Goal: Task Accomplishment & Management: Manage account settings

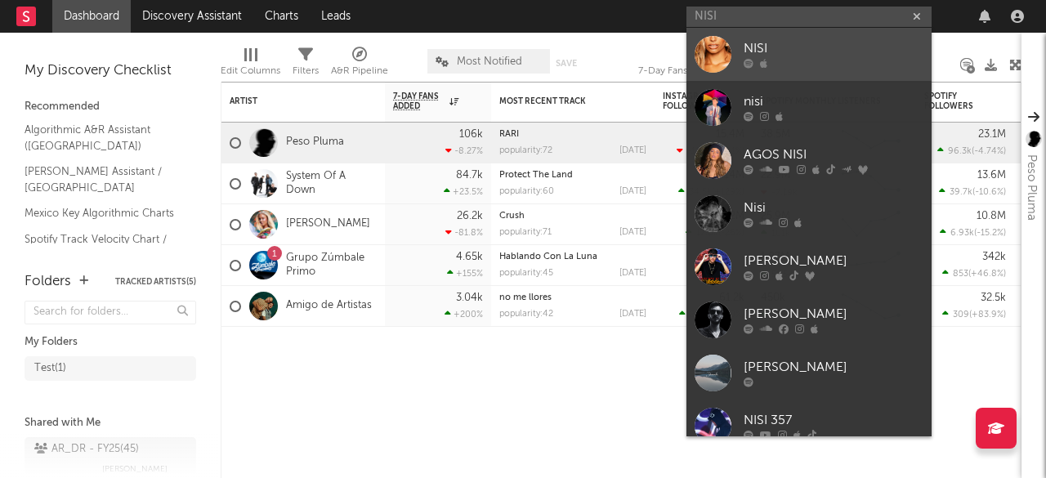
type input "NISI"
click at [775, 55] on div "NISI" at bounding box center [833, 49] width 180 height 20
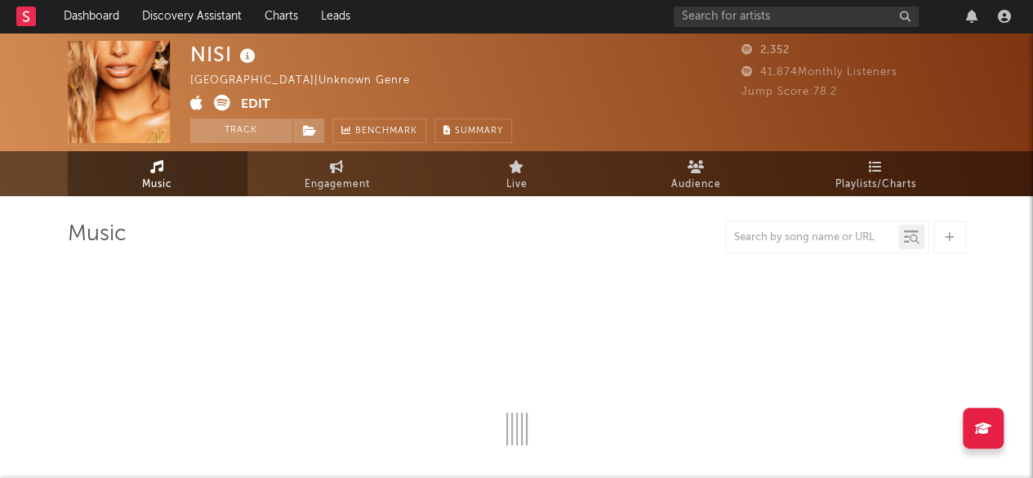
select select "1w"
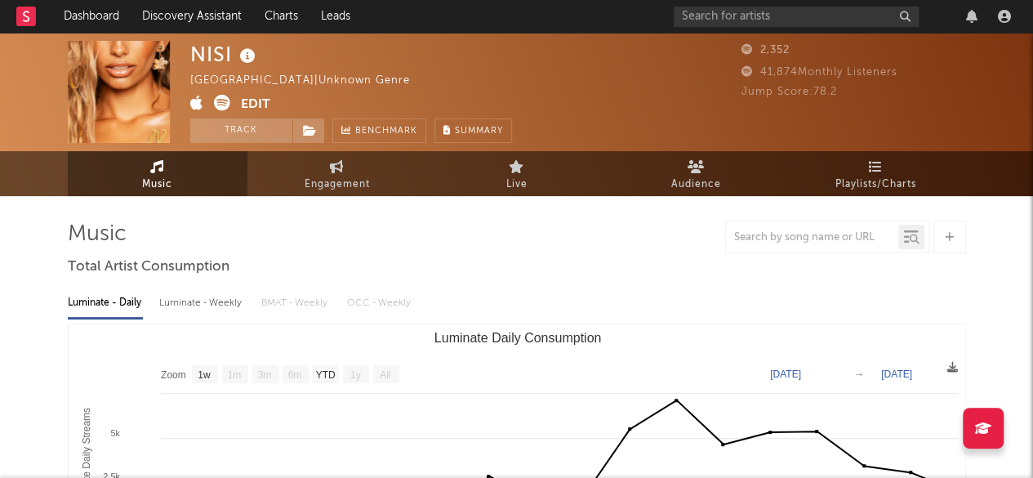
click at [259, 103] on button "Edit" at bounding box center [255, 105] width 29 height 20
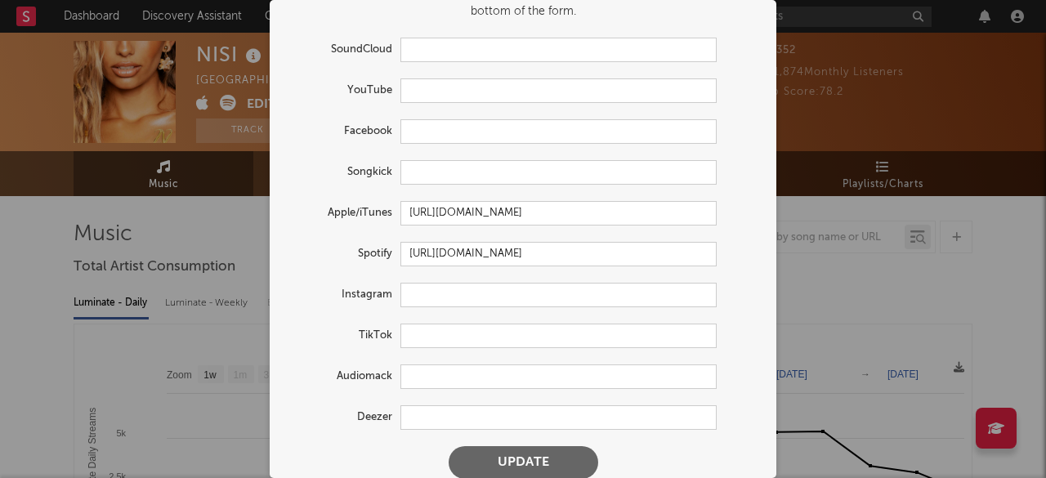
scroll to position [78, 0]
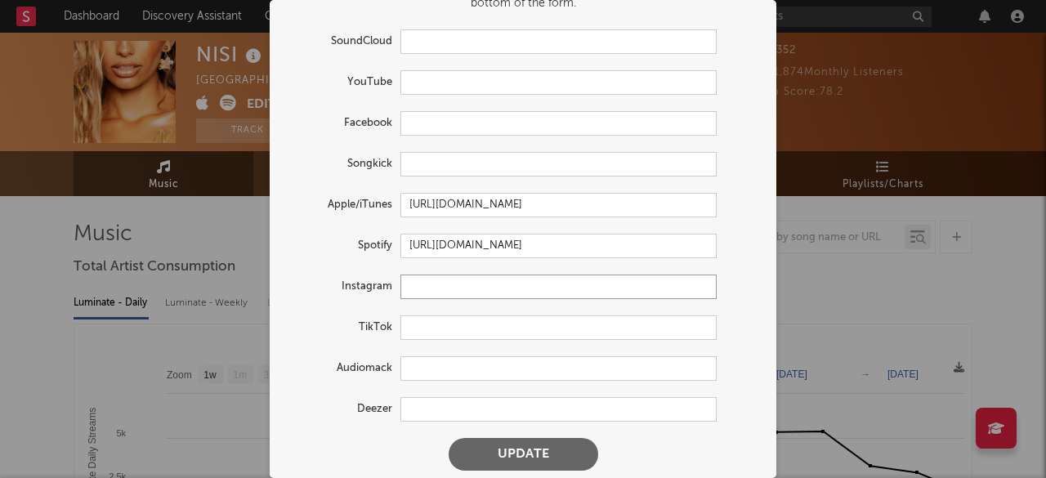
click at [431, 283] on input "text" at bounding box center [558, 287] width 316 height 25
paste input "https://www.instagram.com/nisi_/"
type input "https://www.instagram.com/nisi_/"
click at [494, 331] on input "text" at bounding box center [558, 327] width 316 height 25
click at [469, 328] on input "text" at bounding box center [558, 327] width 316 height 25
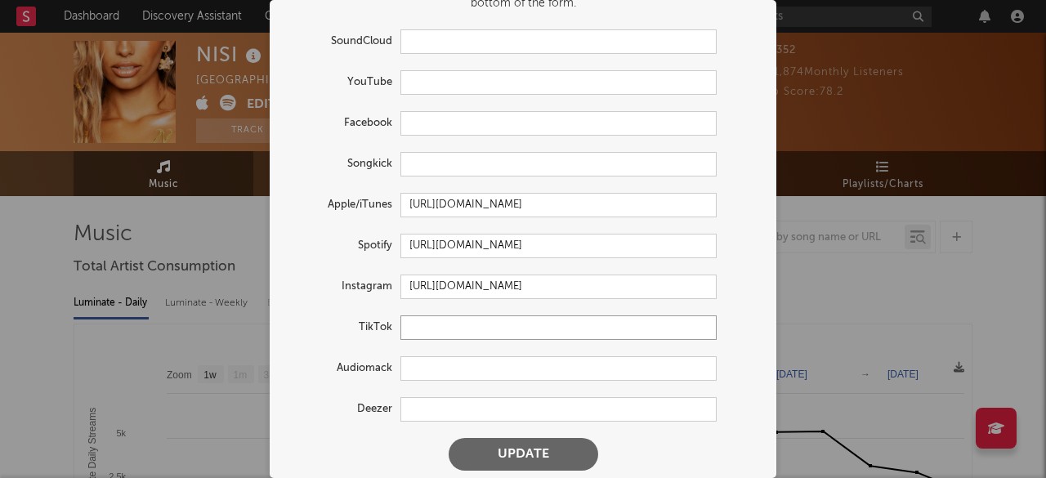
paste input "https://www.tiktok.com/@agosnisiok"
type input "https://www.tiktok.com/@agosnisiok"
click at [739, 360] on div "Audiomack" at bounding box center [523, 368] width 474 height 25
click at [598, 292] on input "https://www.instagram.com/nisi_/" at bounding box center [558, 287] width 316 height 25
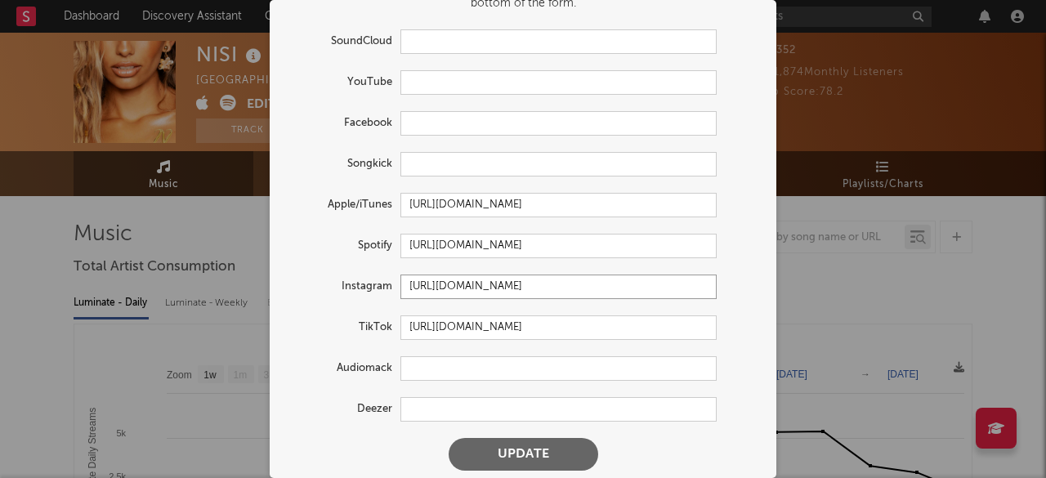
click at [598, 292] on input "https://www.instagram.com/nisi_/" at bounding box center [558, 287] width 316 height 25
paste input "text"
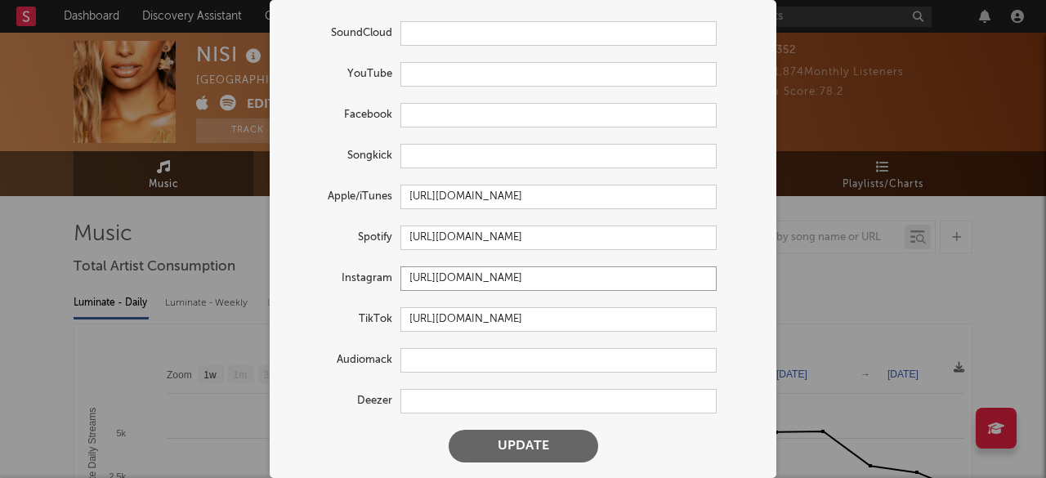
scroll to position [87, 0]
type input "https://www.instagram.com/nisi_"
click at [467, 78] on input "text" at bounding box center [558, 74] width 316 height 25
paste input "https://www.youtube.com/channel/UCFCe2Drq7MeN8j7JpFQND2g"
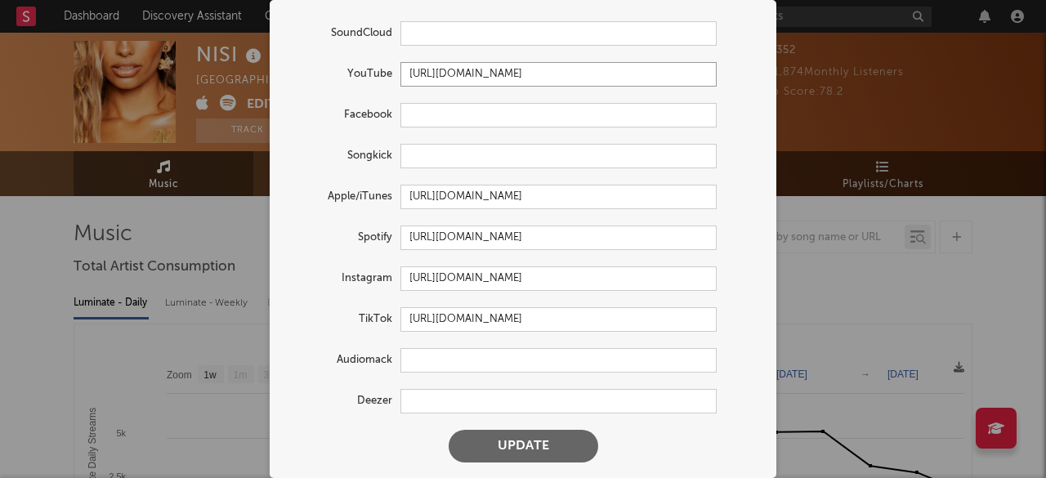
type input "https://www.youtube.com/channel/UCFCe2Drq7MeN8j7JpFQND2g"
click at [737, 122] on div "Facebook" at bounding box center [523, 115] width 474 height 25
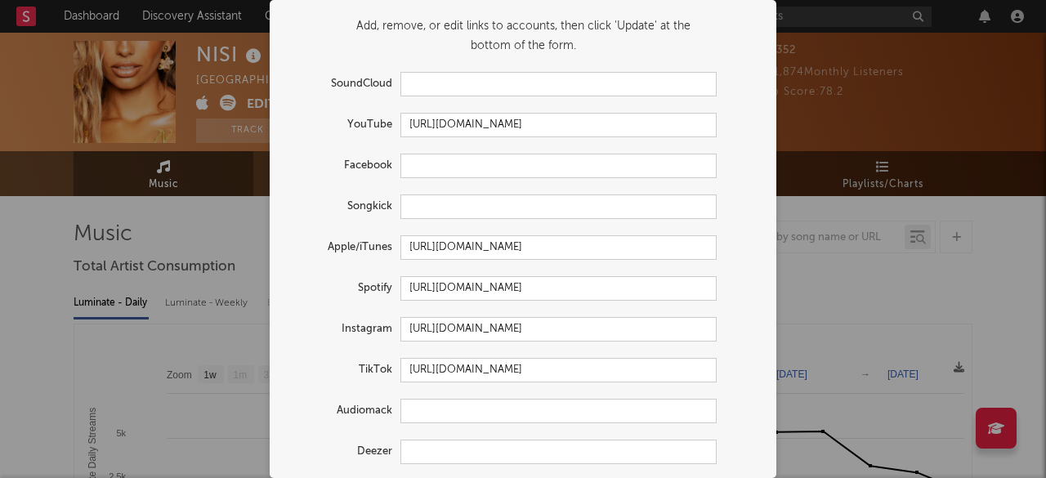
scroll to position [87, 0]
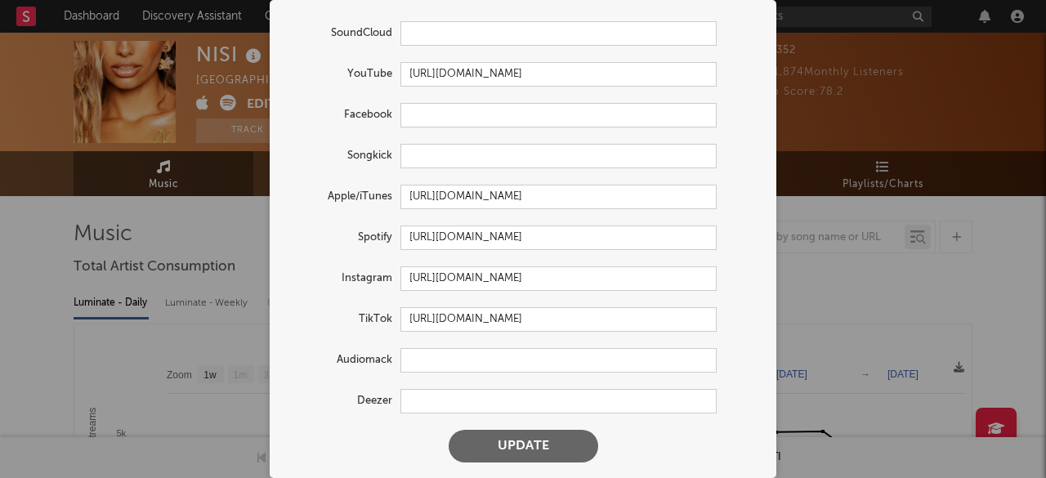
click at [541, 445] on button "Update" at bounding box center [524, 446] width 150 height 33
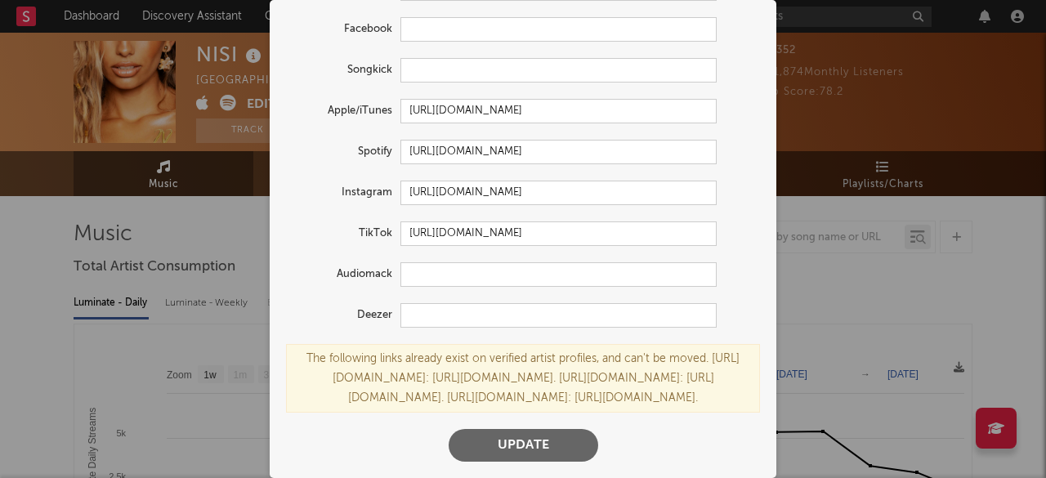
scroll to position [211, 0]
click at [453, 344] on div "The following links already exist on verified artist profiles, and can't be mov…" at bounding box center [523, 378] width 474 height 69
copy div "agosnisi"
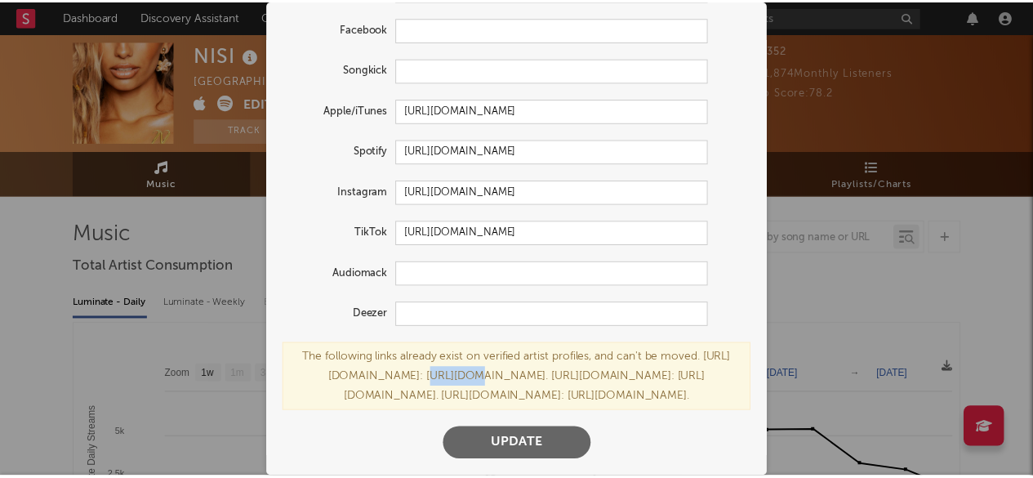
scroll to position [0, 0]
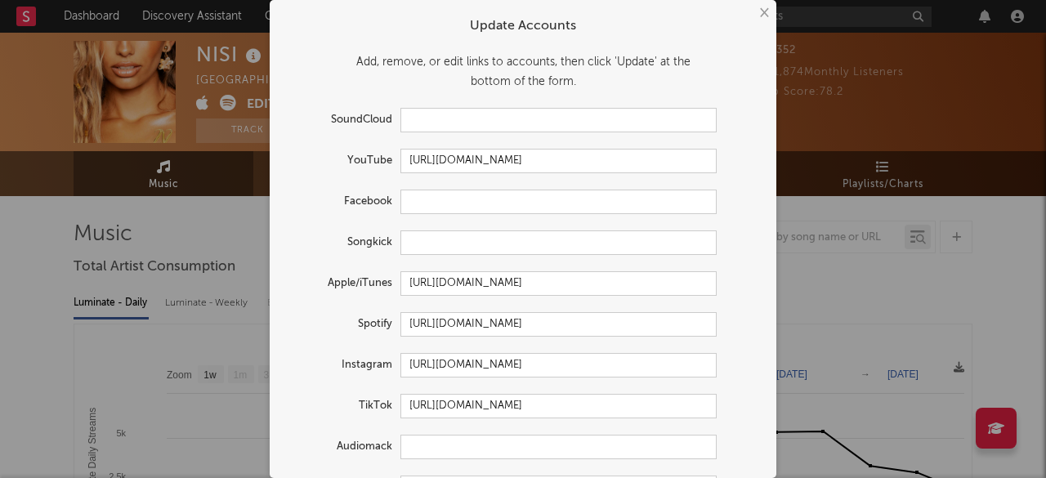
click at [754, 16] on button "×" at bounding box center [763, 13] width 18 height 18
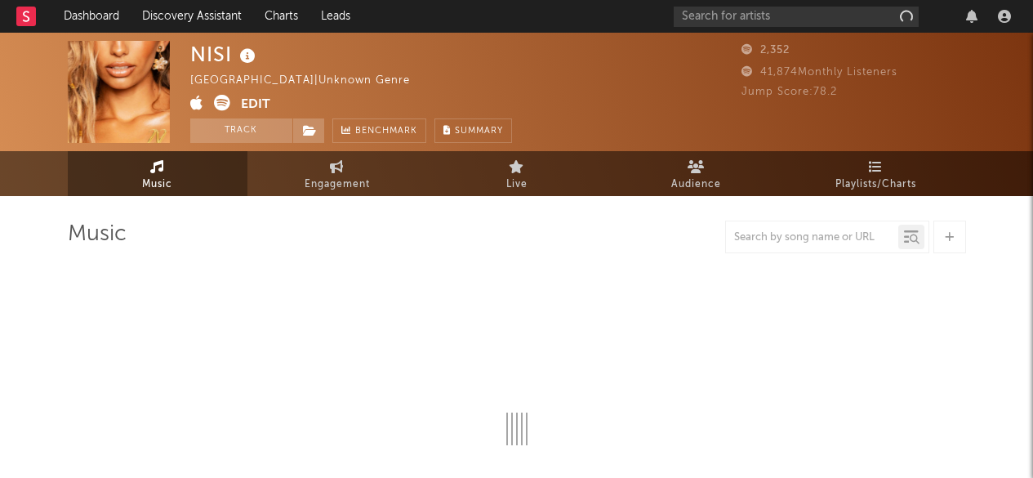
select select "1w"
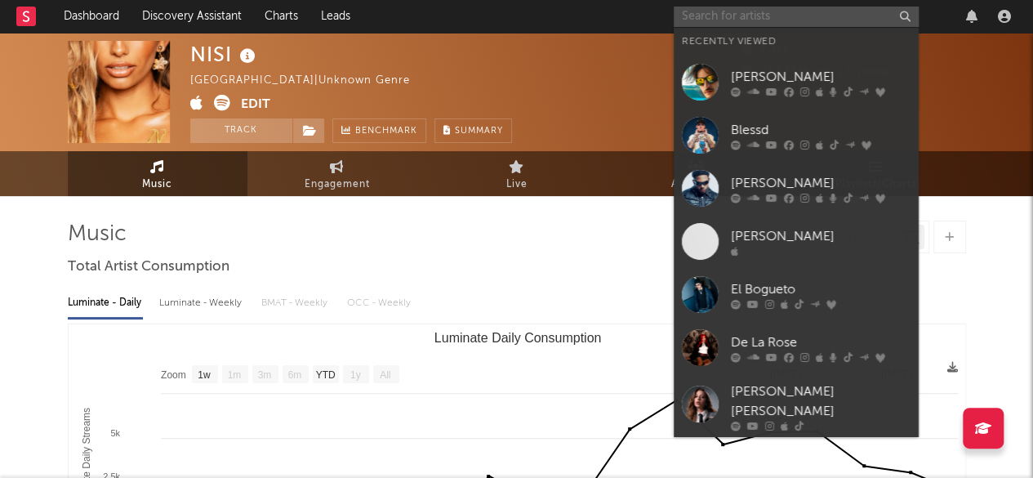
click at [782, 10] on input "text" at bounding box center [796, 17] width 245 height 20
paste input "agosnisi"
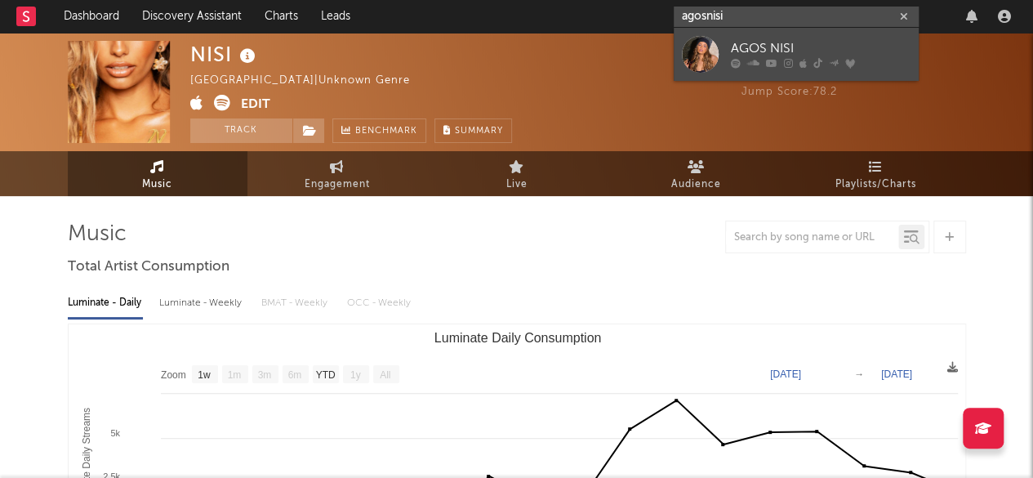
type input "agosnisi"
click at [736, 52] on div "AGOS NISI" at bounding box center [821, 49] width 180 height 20
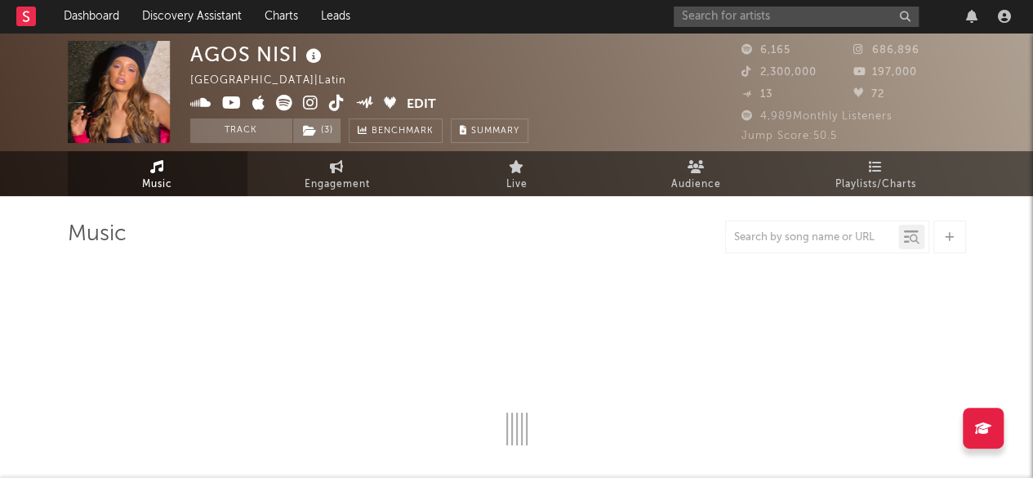
select select "6m"
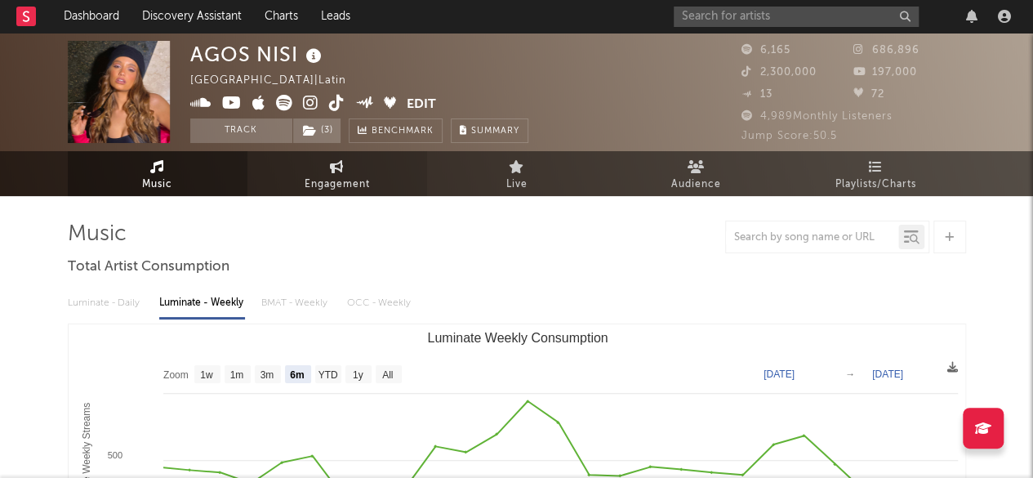
click at [350, 177] on span "Engagement" at bounding box center [337, 185] width 65 height 20
select select "1w"
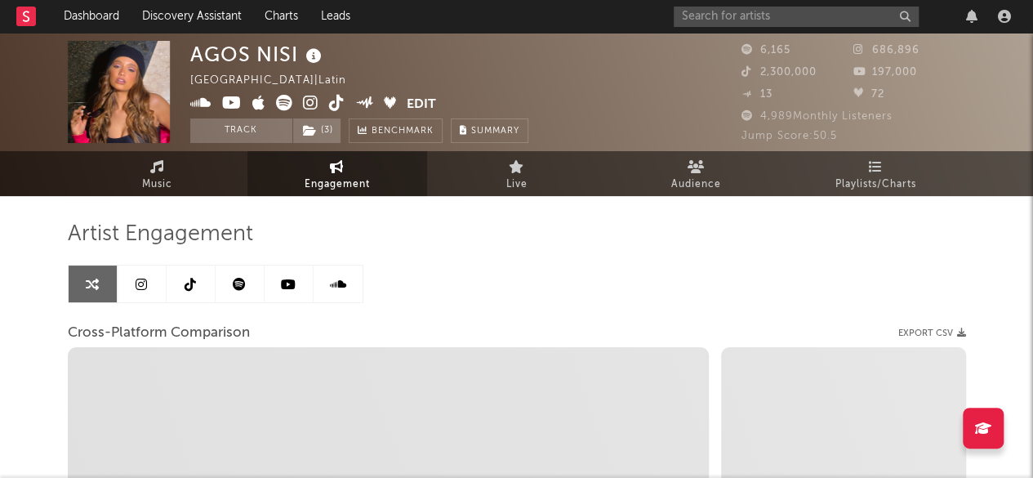
select select "1m"
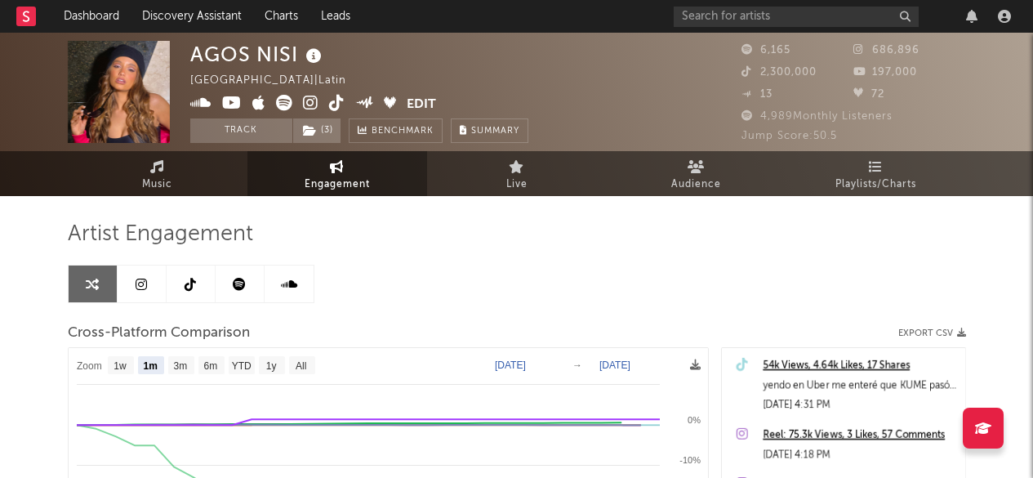
select select "1m"
click at [180, 185] on link "Music" at bounding box center [158, 173] width 180 height 45
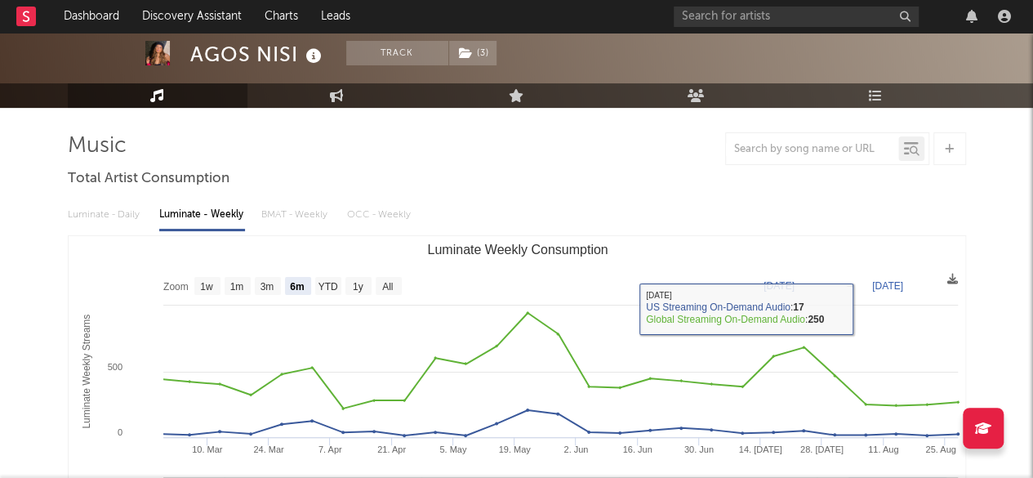
scroll to position [87, 0]
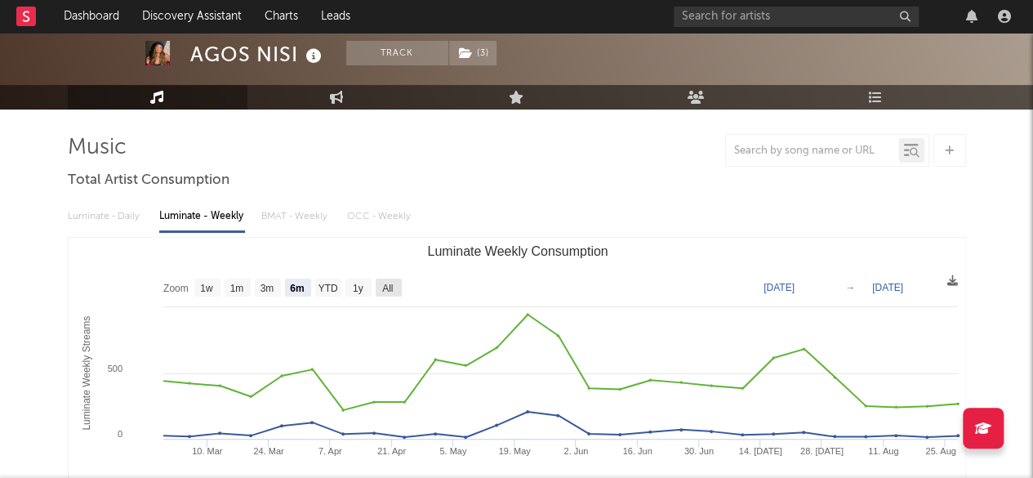
click at [392, 288] on text "All" at bounding box center [387, 288] width 11 height 11
select select "All"
type input "2021-09-30"
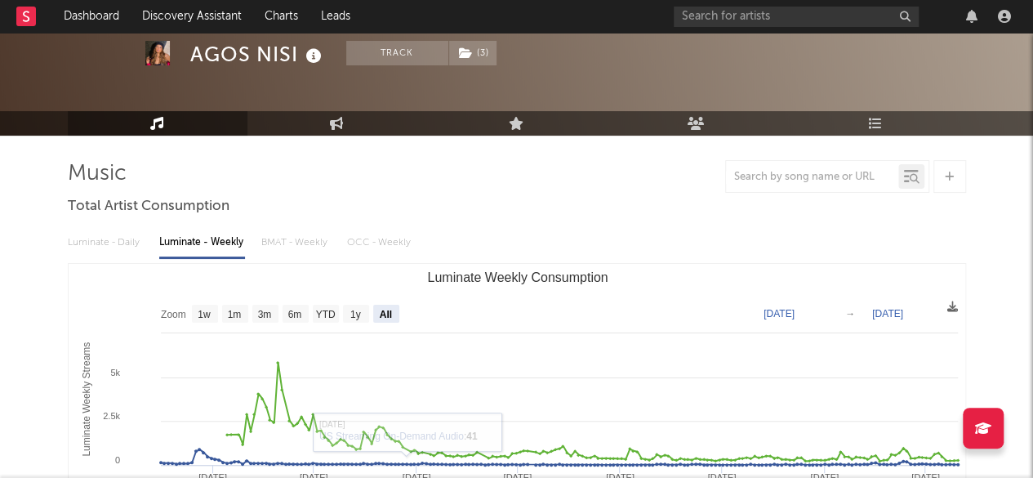
scroll to position [0, 0]
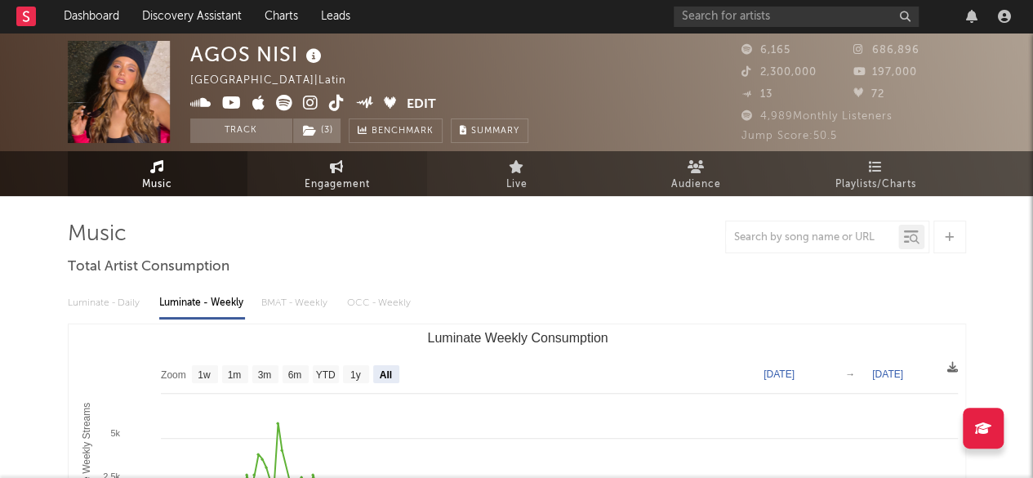
click at [324, 170] on link "Engagement" at bounding box center [338, 173] width 180 height 45
select select "1w"
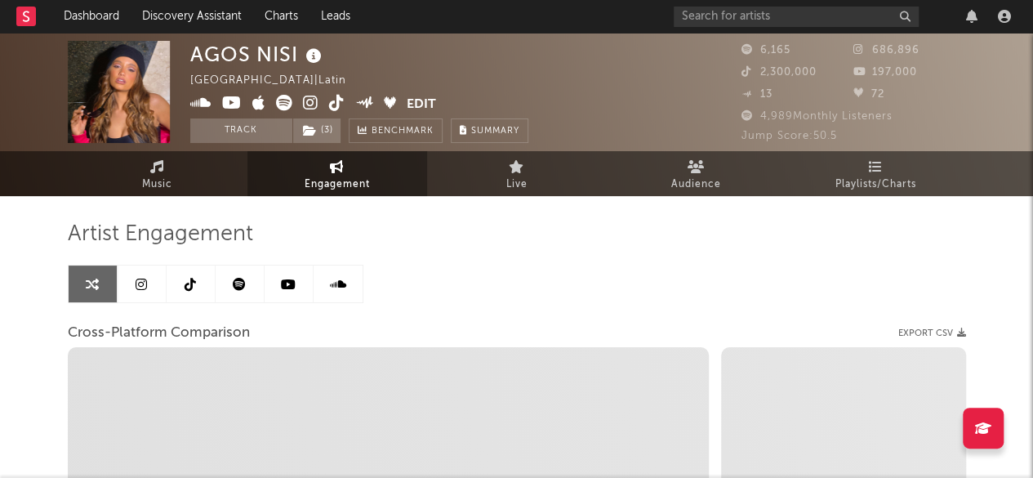
click at [240, 282] on icon at bounding box center [239, 284] width 13 height 13
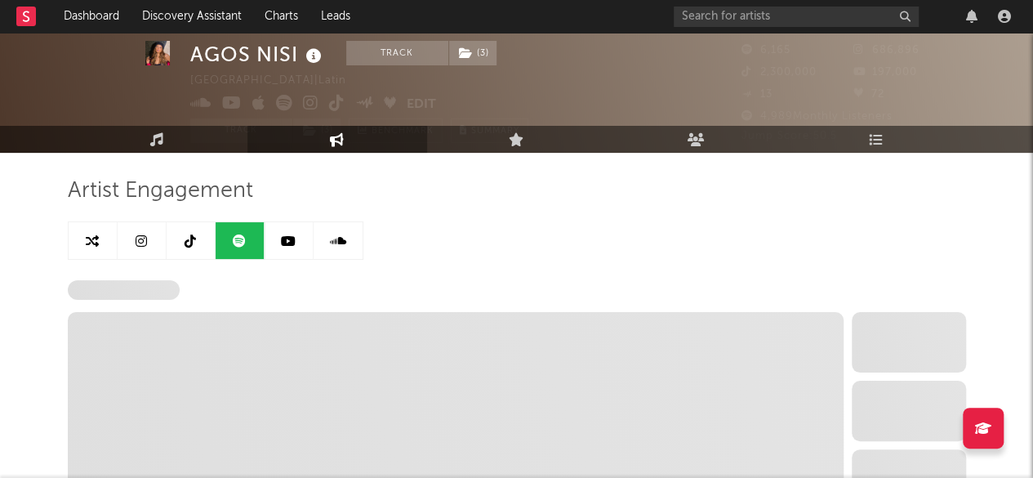
select select "6m"
select select "1w"
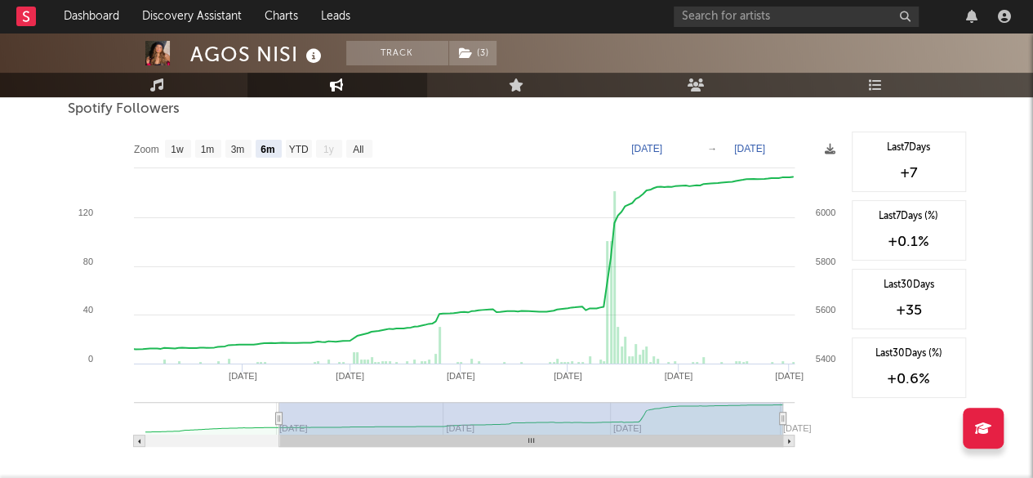
scroll to position [198, 0]
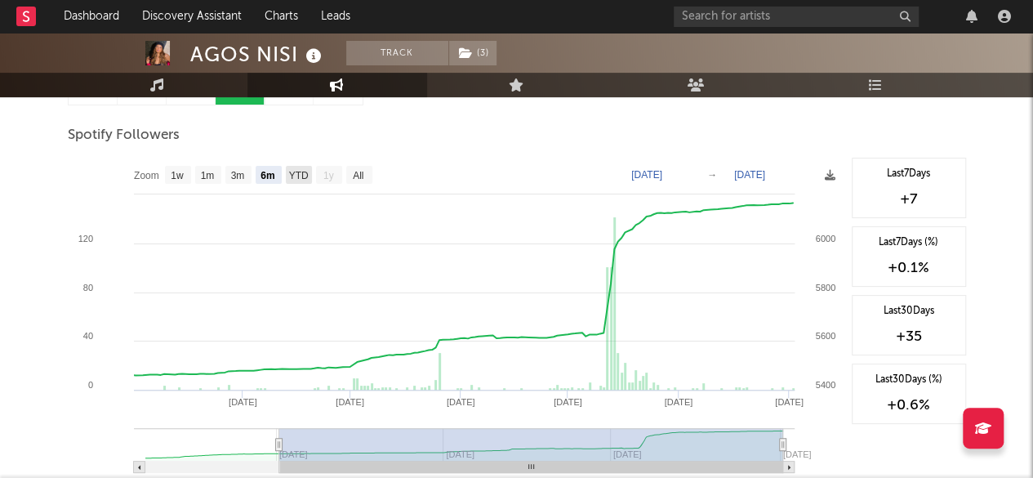
click at [301, 171] on text "YTD" at bounding box center [298, 175] width 20 height 11
select select "YTD"
type input "2025-01-12"
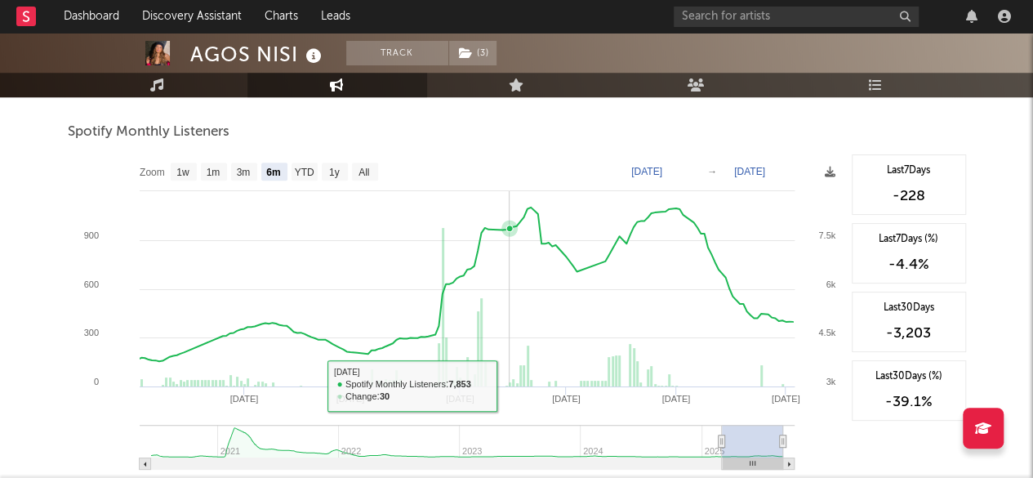
scroll to position [574, 0]
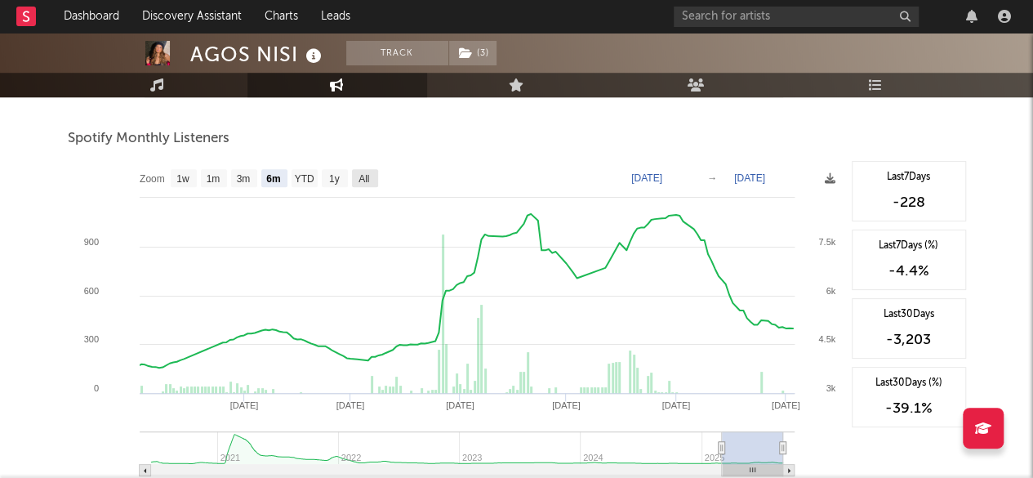
click at [359, 179] on text "All" at bounding box center [364, 178] width 11 height 11
select select "All"
type input "2020-06-01"
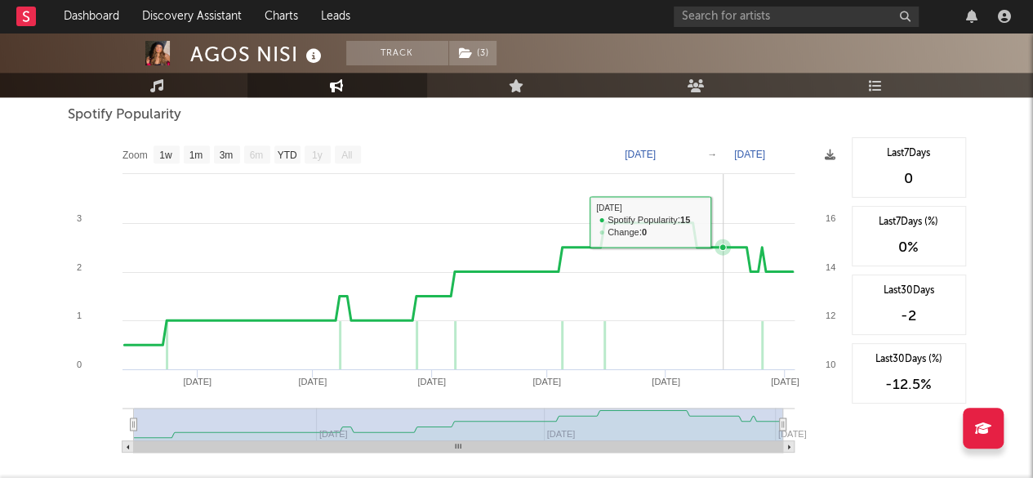
scroll to position [899, 0]
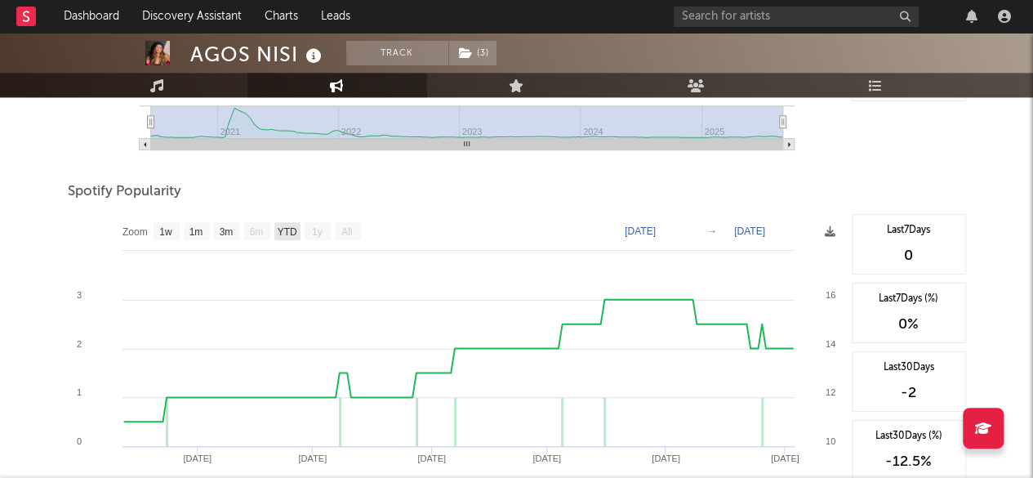
click at [292, 234] on text "YTD" at bounding box center [287, 231] width 20 height 11
select select "YTD"
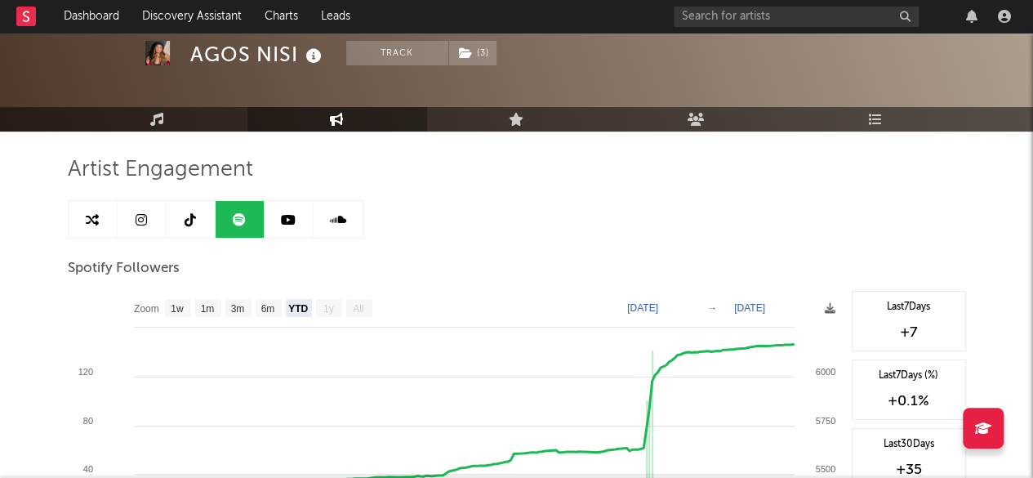
scroll to position [64, 0]
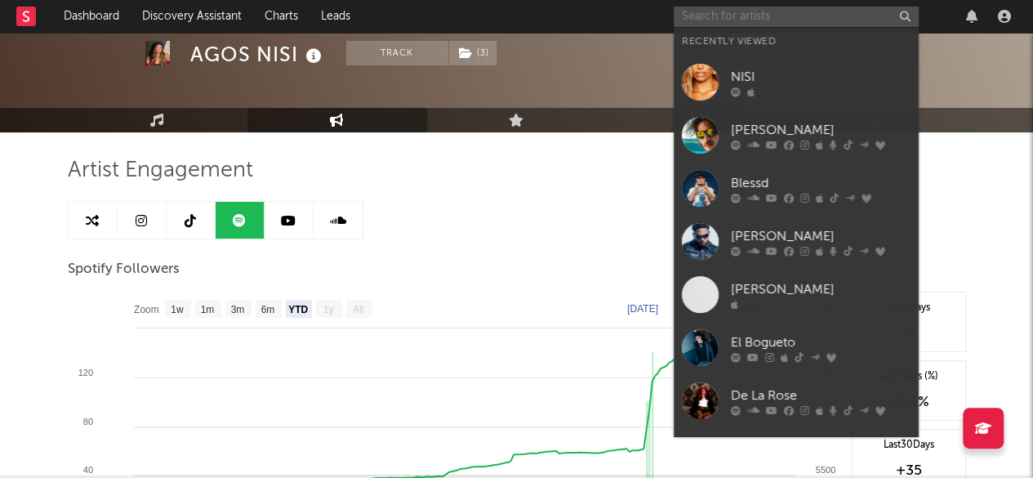
click at [752, 23] on input "text" at bounding box center [796, 17] width 245 height 20
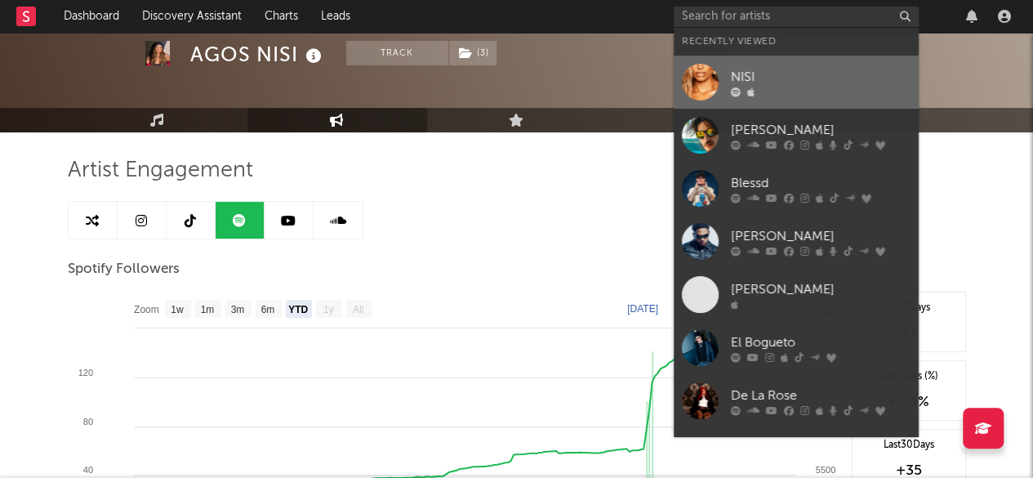
click at [821, 65] on link "NISI" at bounding box center [796, 82] width 245 height 53
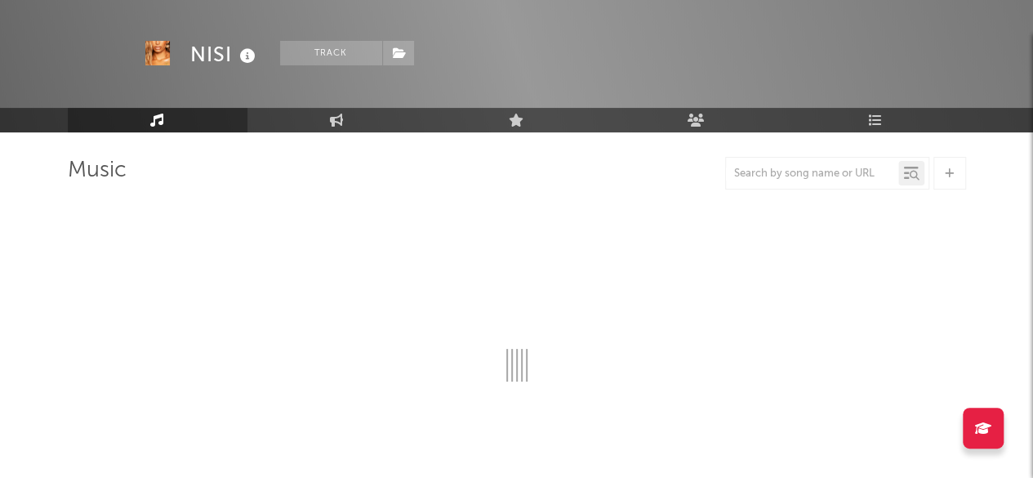
select select "1w"
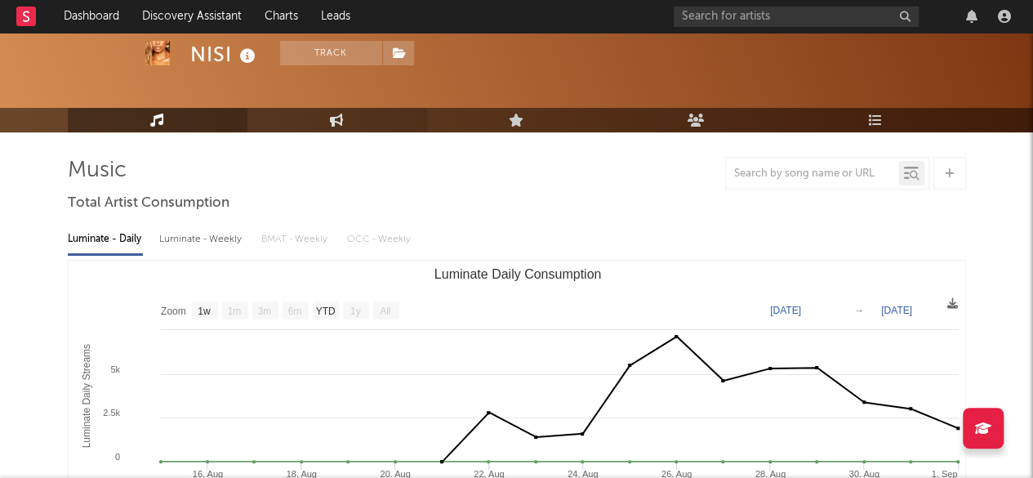
click at [332, 117] on icon at bounding box center [337, 120] width 14 height 13
select select "1w"
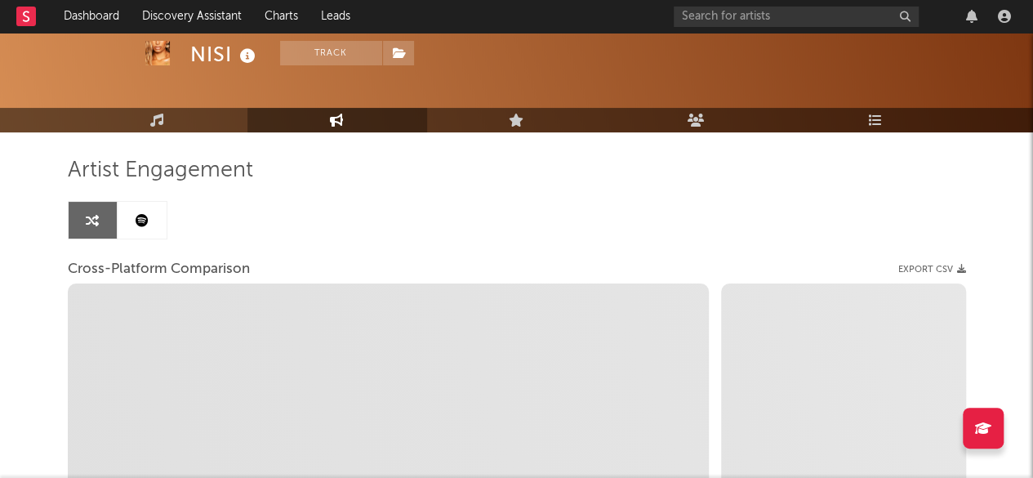
click at [136, 217] on icon at bounding box center [142, 220] width 13 height 13
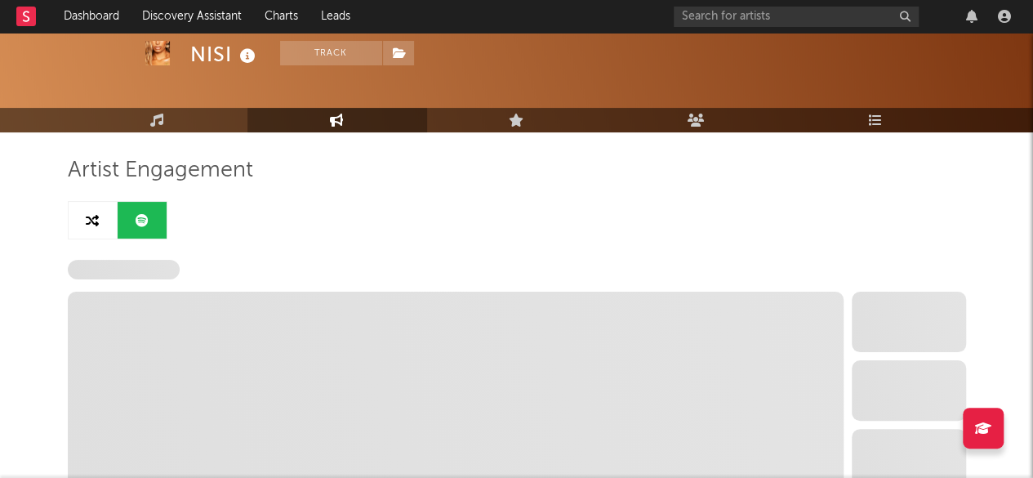
select select "1w"
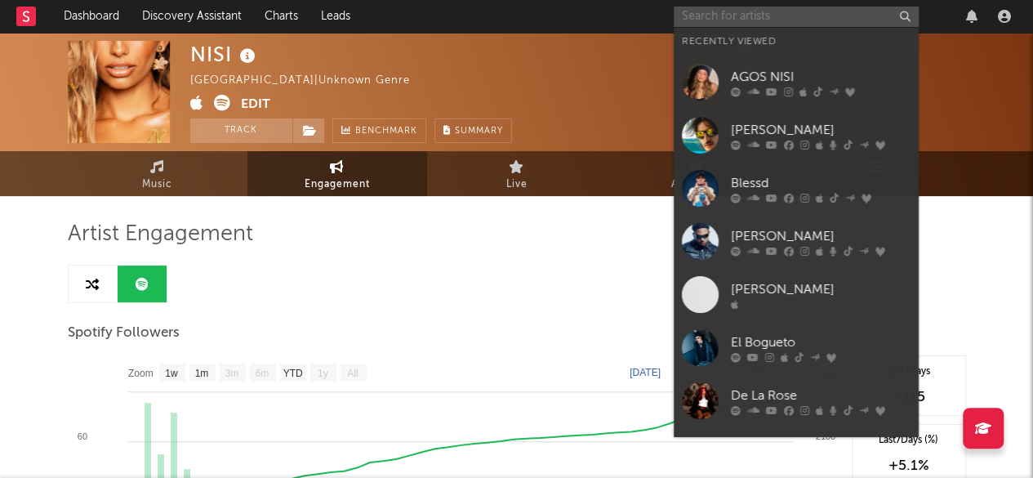
click at [723, 22] on input "text" at bounding box center [796, 17] width 245 height 20
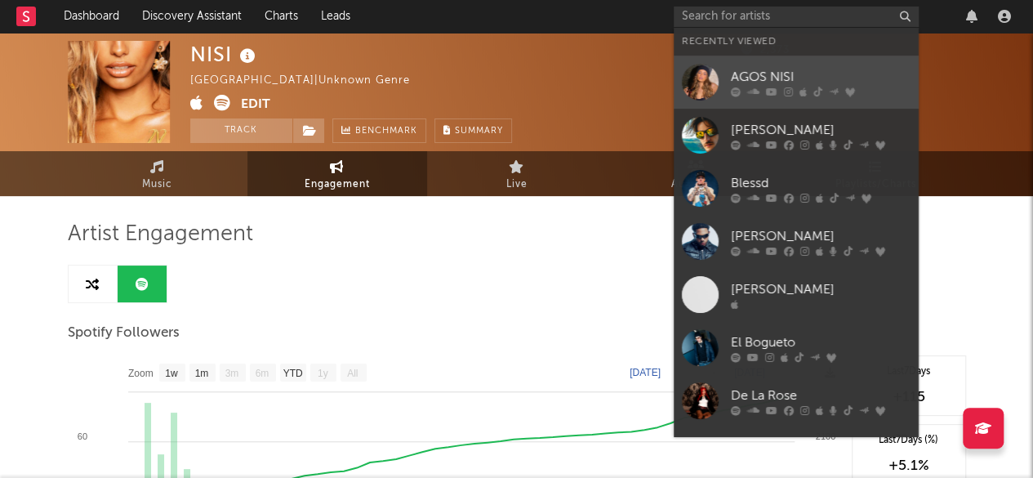
click at [784, 85] on div "AGOS NISI" at bounding box center [821, 77] width 180 height 20
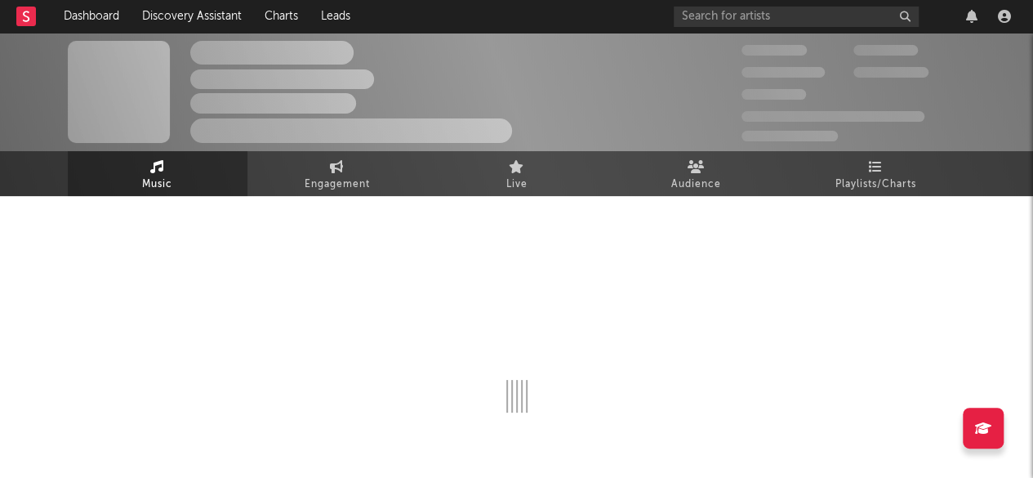
select select "6m"
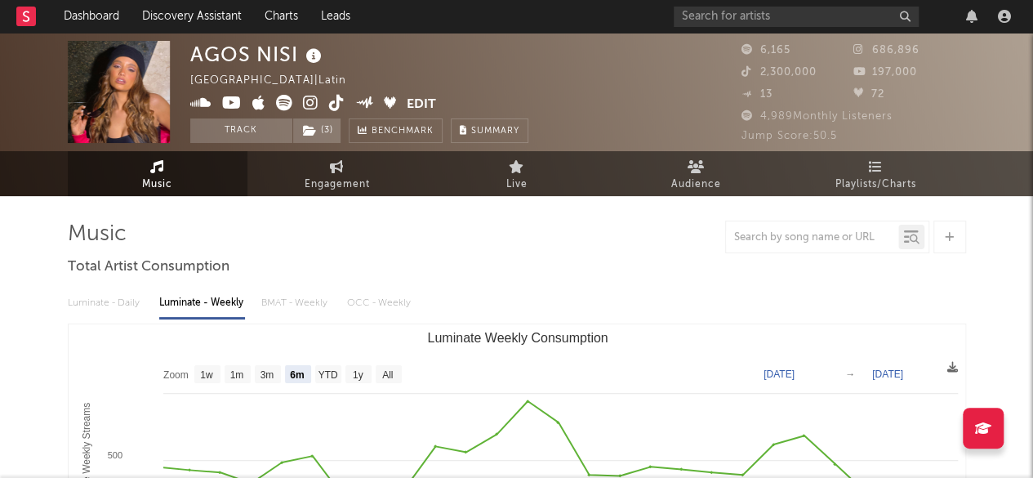
click at [307, 103] on icon at bounding box center [311, 103] width 16 height 16
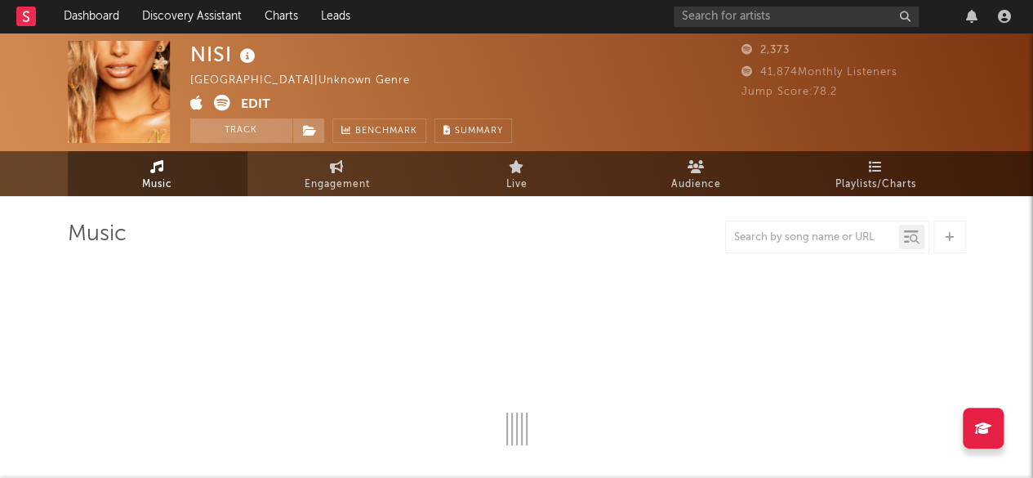
select select "1w"
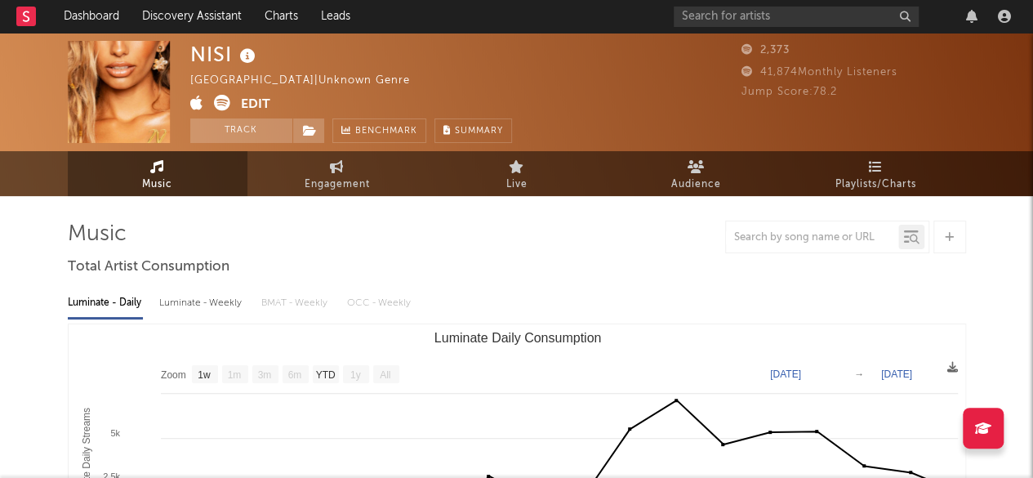
click at [260, 104] on button "Edit" at bounding box center [255, 105] width 29 height 20
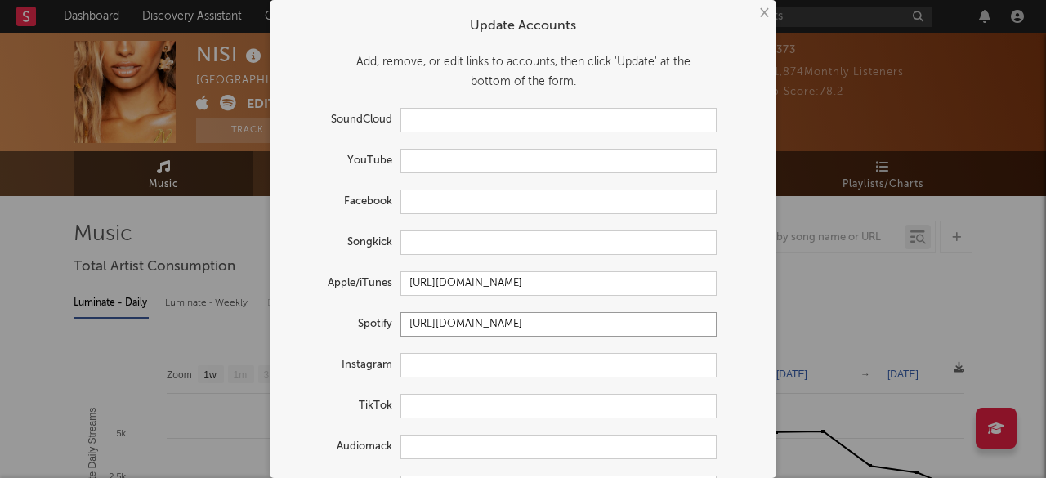
click at [641, 325] on input "https://open.spotify.com/artist/1WxcRG2MYoES5j17I0s8yO" at bounding box center [558, 324] width 316 height 25
paste input "intl-es/"
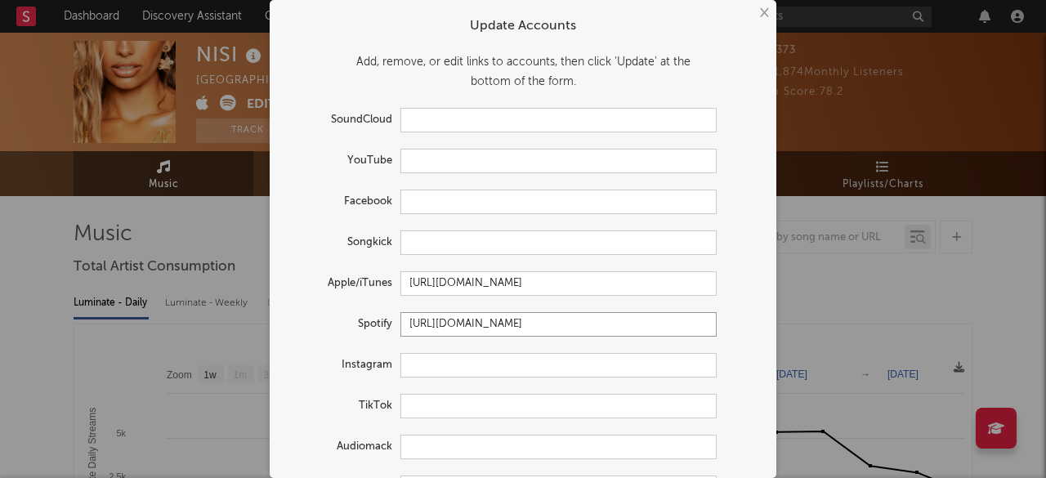
type input "https://open.spotify.com/artist/1WxcRG2MYoES5j17I0s8yO"
click at [707, 318] on input "https://open.spotify.com/artist/1WxcRG2MYoES5j17I0s8yO" at bounding box center [558, 324] width 316 height 25
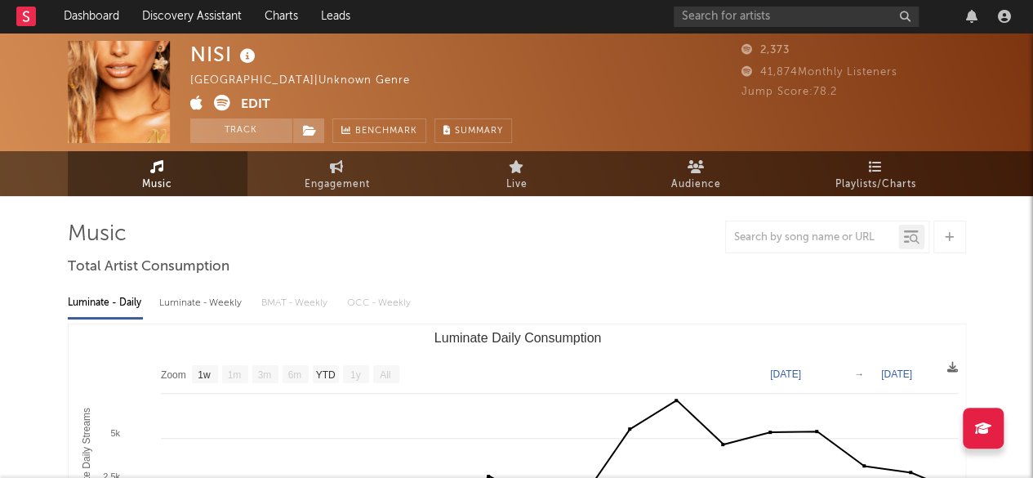
click at [252, 100] on button "Edit" at bounding box center [255, 105] width 29 height 20
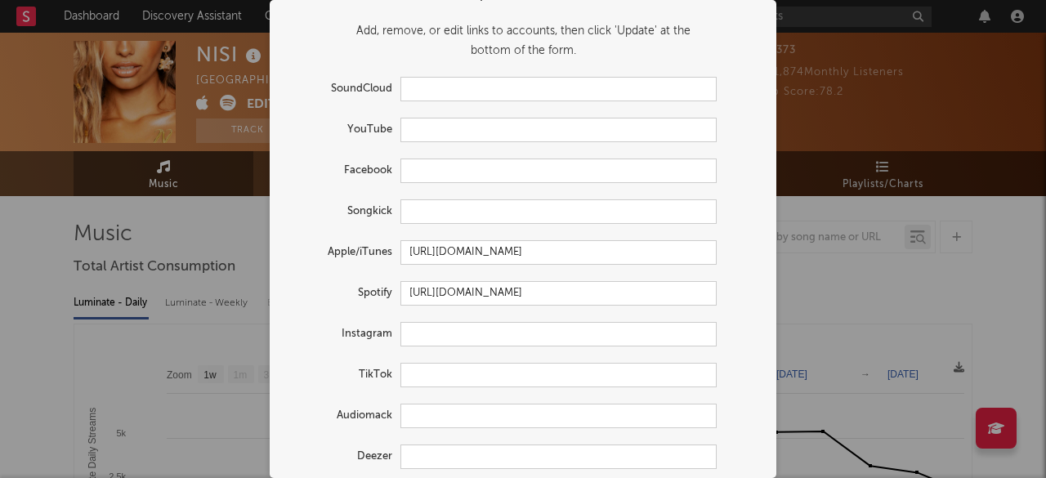
scroll to position [33, 0]
paste input "https://www.instagram.com/nisi_"
click at [489, 335] on input "text" at bounding box center [558, 332] width 316 height 25
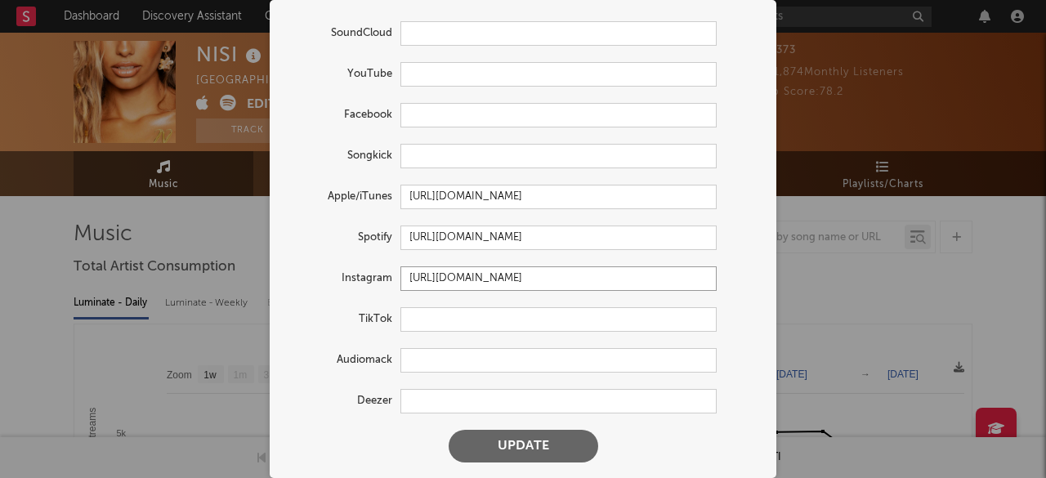
type input "https://www.instagram.com/nisi_"
click at [527, 449] on button "Update" at bounding box center [524, 446] width 150 height 33
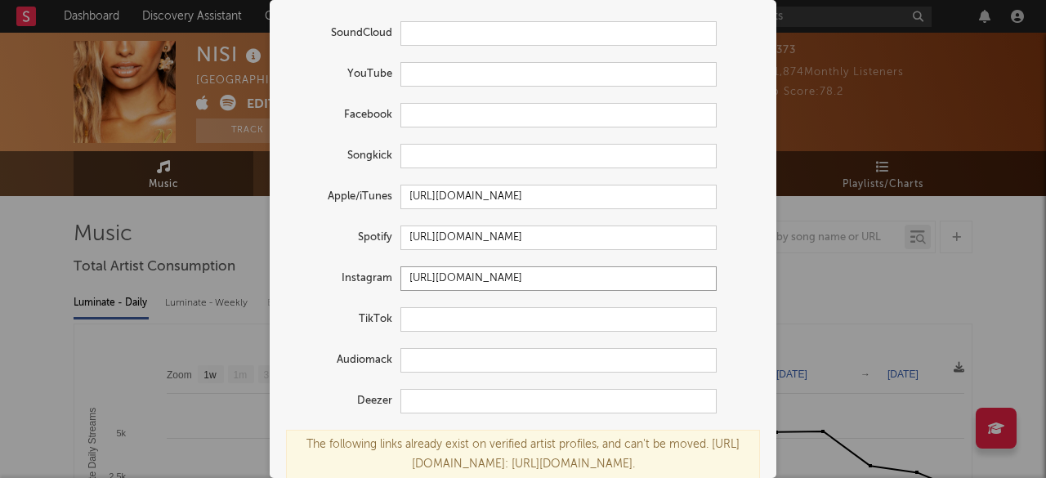
click at [472, 280] on input "https://www.instagram.com/nisi_" at bounding box center [558, 278] width 316 height 25
click at [627, 291] on form "Update Accounts Add, remove, or edit links to accounts, then click 'Update' at …" at bounding box center [523, 229] width 490 height 614
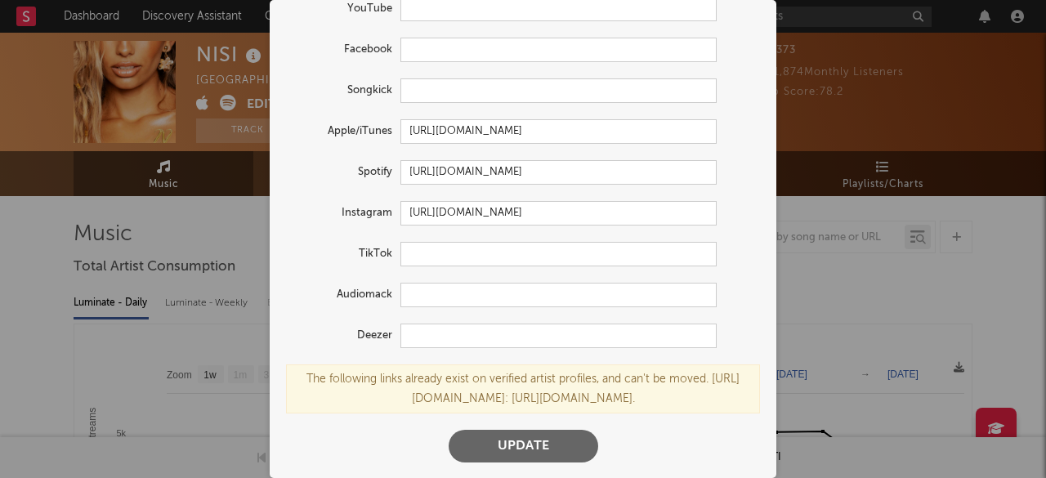
click at [503, 439] on button "Update" at bounding box center [524, 446] width 150 height 33
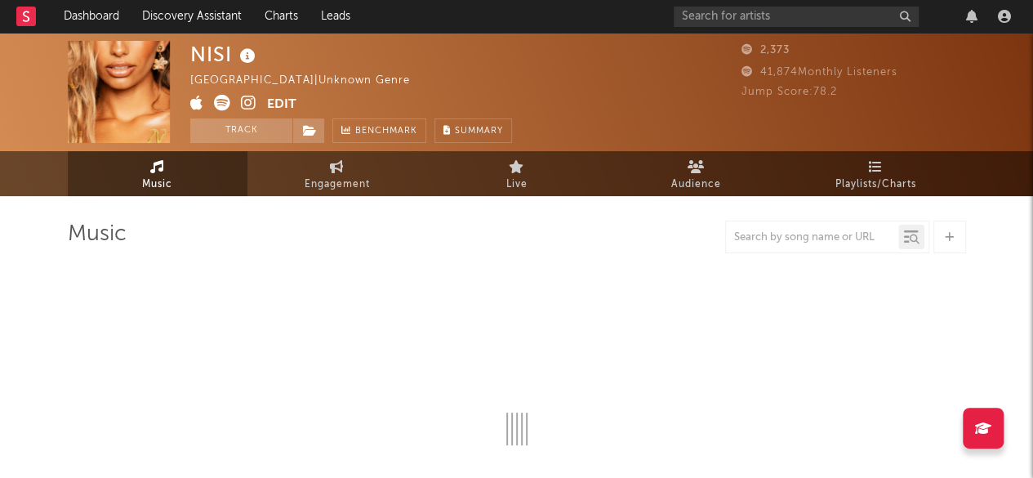
select select "1w"
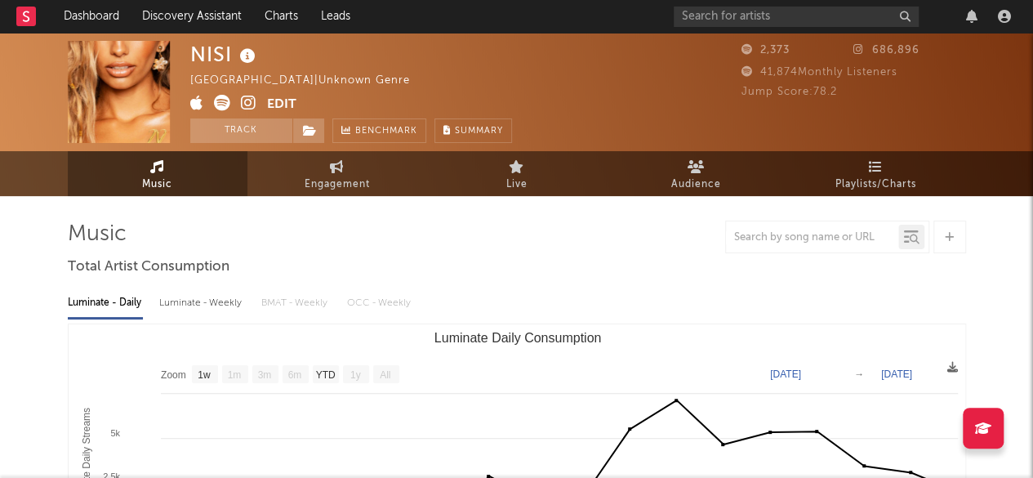
click at [281, 99] on button "Edit" at bounding box center [281, 105] width 29 height 20
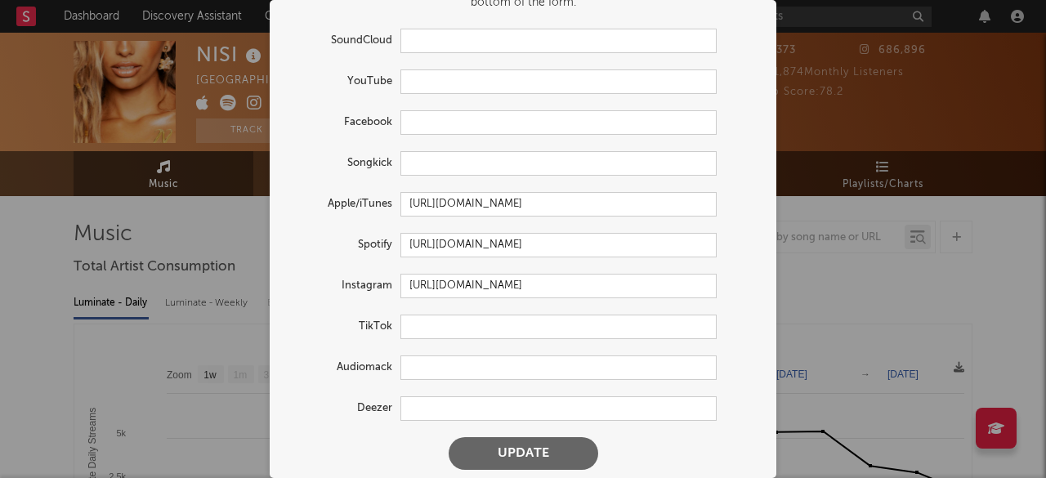
scroll to position [83, 0]
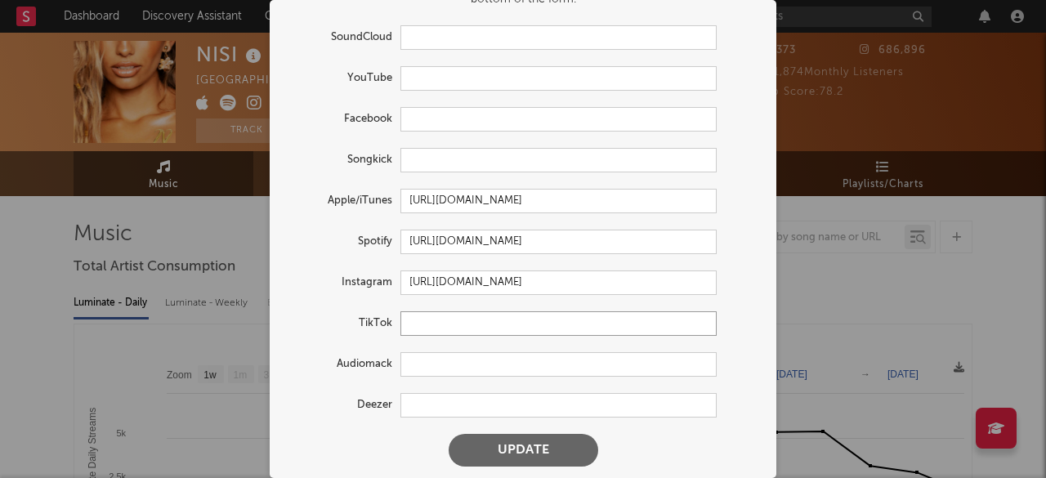
click at [480, 331] on input "text" at bounding box center [558, 323] width 316 height 25
paste input "https://www.tiktok.com/@agosnisiok"
type input "https://www.tiktok.com/@agosnisiok"
click at [515, 450] on button "Update" at bounding box center [524, 450] width 150 height 33
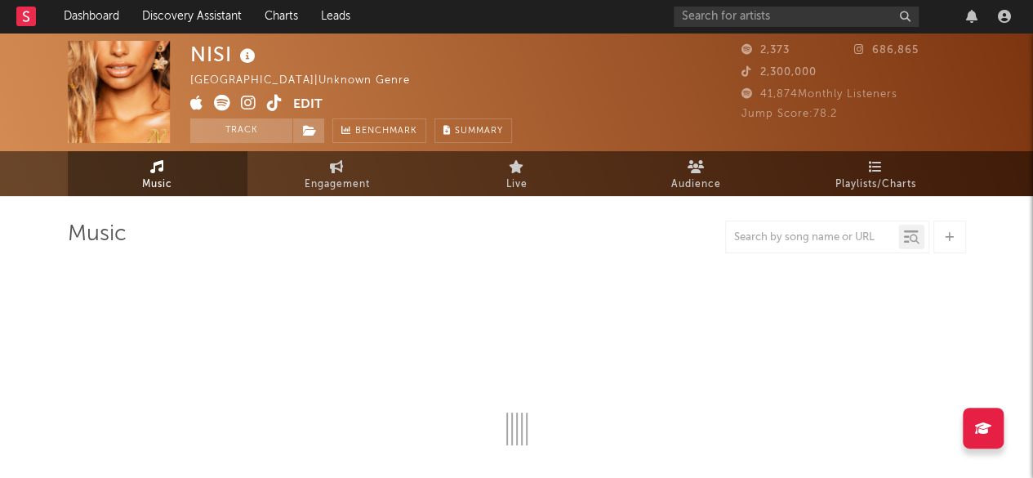
select select "1w"
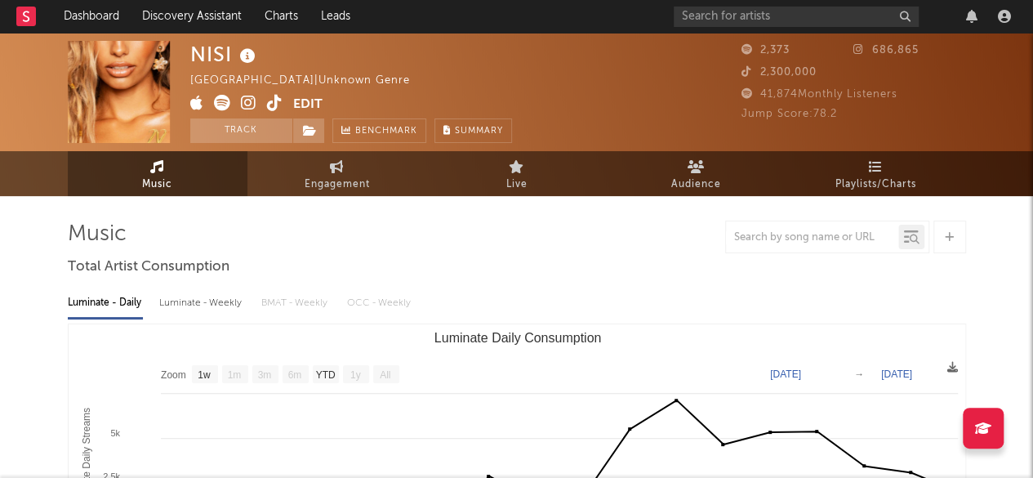
click at [302, 109] on button "Edit" at bounding box center [307, 105] width 29 height 20
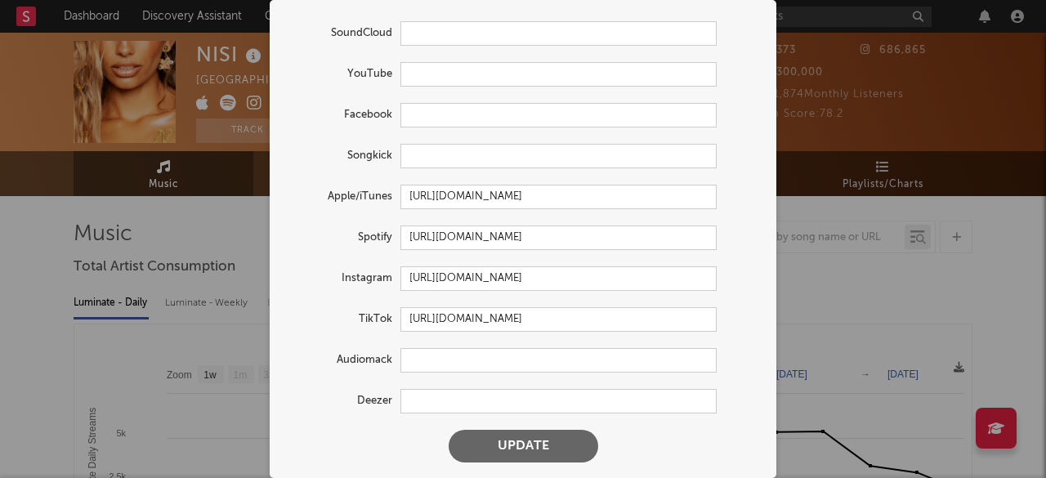
scroll to position [0, 0]
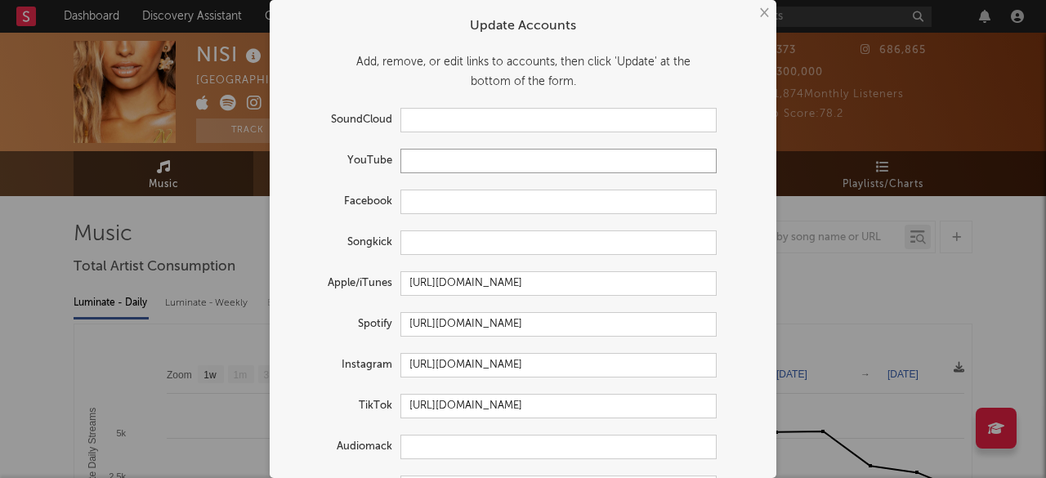
click at [480, 154] on input "text" at bounding box center [558, 161] width 316 height 25
paste input "https://www.tiktok.com/@agosnisiok"
type input "https://www.tiktok.com/@agosnisiok"
paste input "https://www.youtube.com/@agosnisi"
type input "https://www.youtube.com/@agosnisi"
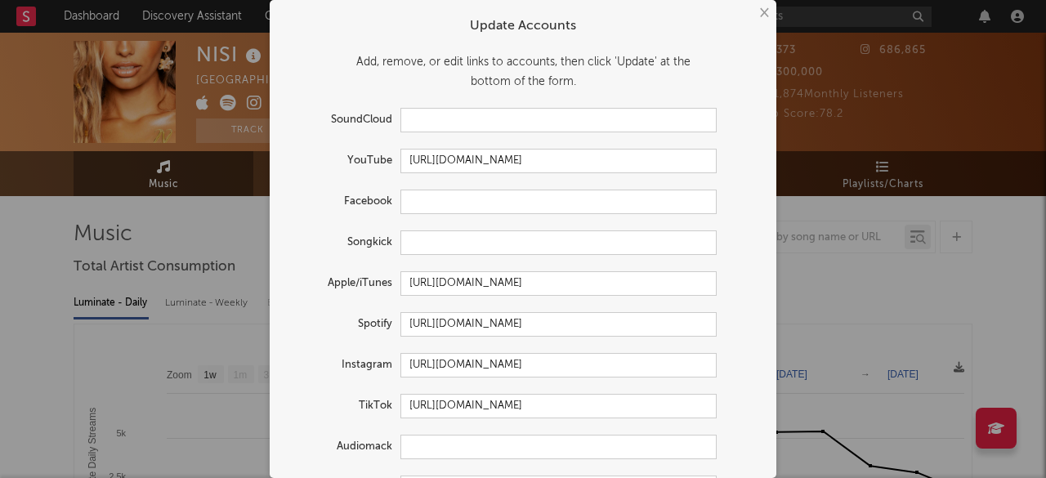
click at [742, 194] on div "Facebook" at bounding box center [523, 202] width 474 height 25
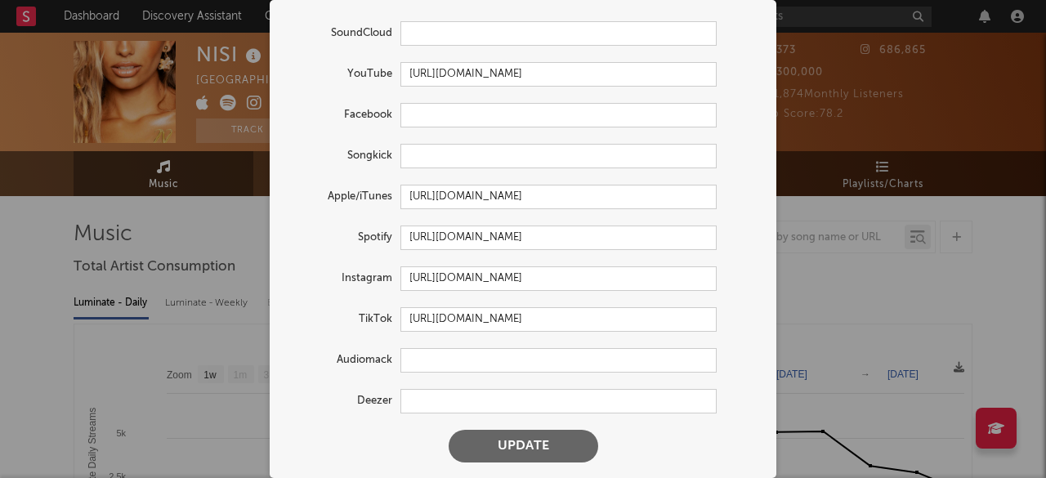
click at [528, 435] on button "Update" at bounding box center [524, 446] width 150 height 33
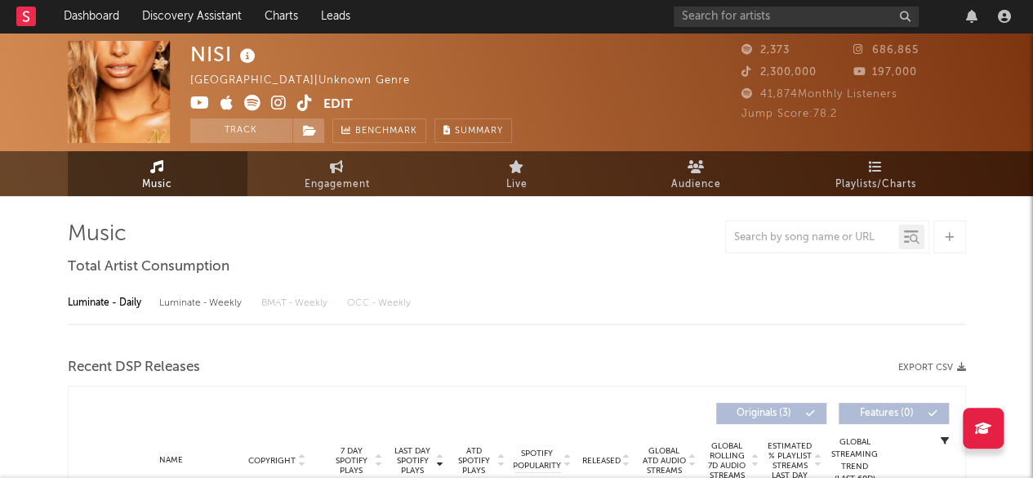
select select "1w"
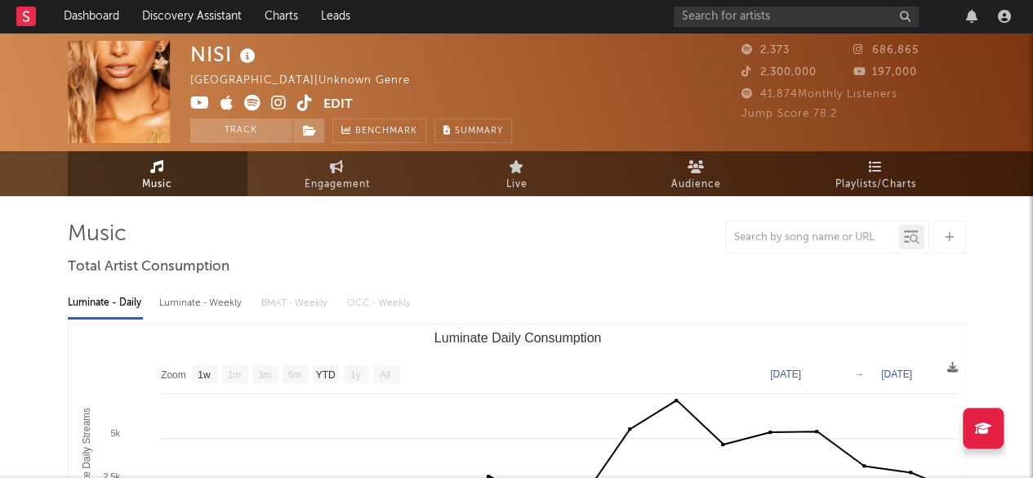
click at [222, 104] on icon at bounding box center [227, 103] width 13 height 16
click at [329, 99] on button "Edit" at bounding box center [338, 105] width 29 height 20
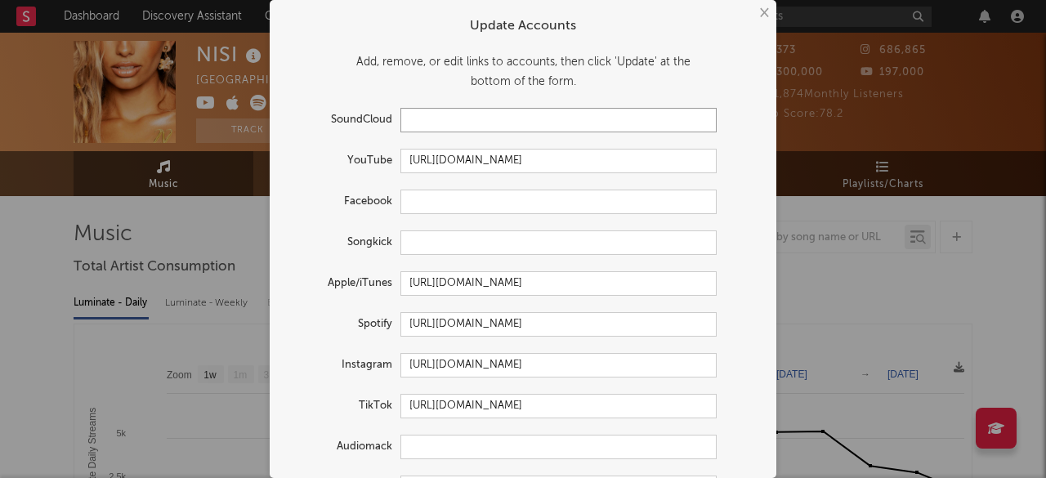
click at [451, 125] on input "text" at bounding box center [558, 120] width 316 height 25
paste input "https://soundcloud.com/nisi-music"
type input "https://soundcloud.com/nisi-music"
click at [737, 194] on div "Facebook" at bounding box center [523, 202] width 474 height 25
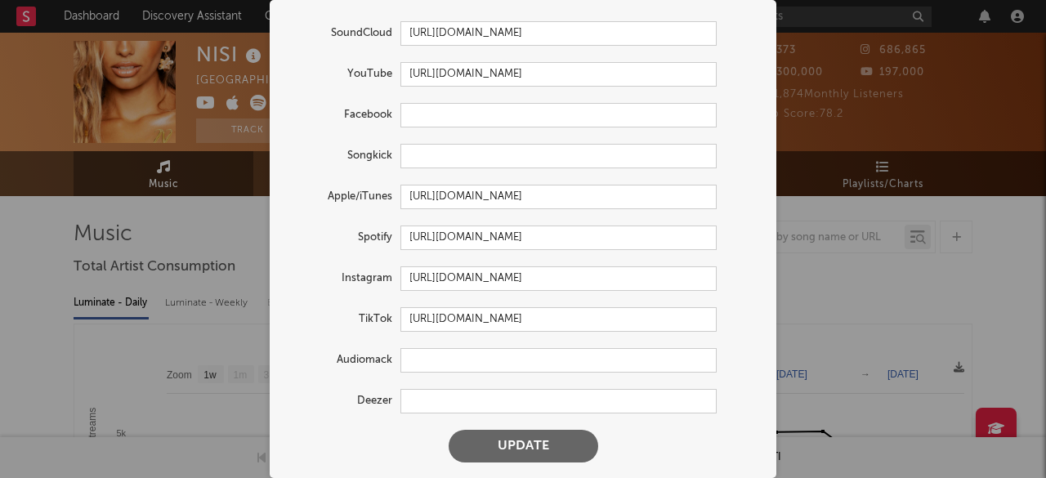
click at [533, 444] on button "Update" at bounding box center [524, 446] width 150 height 33
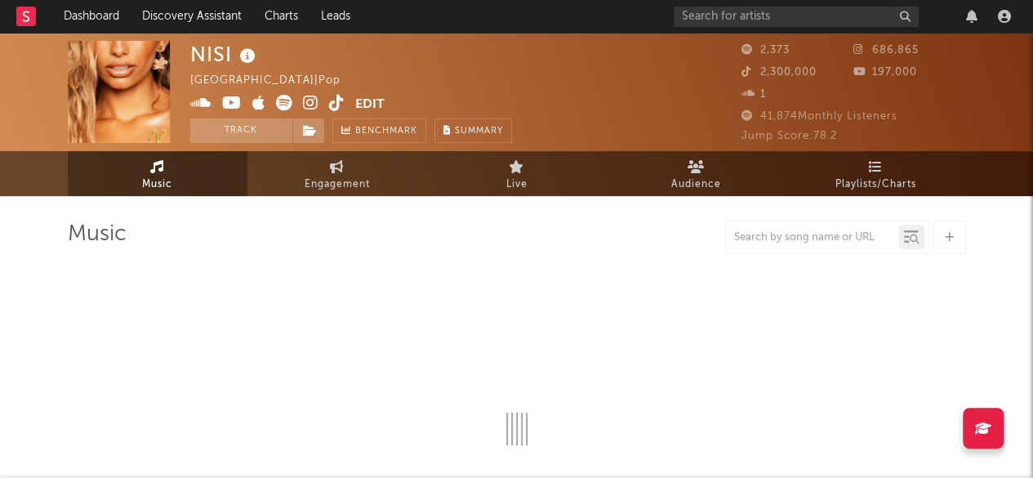
select select "1w"
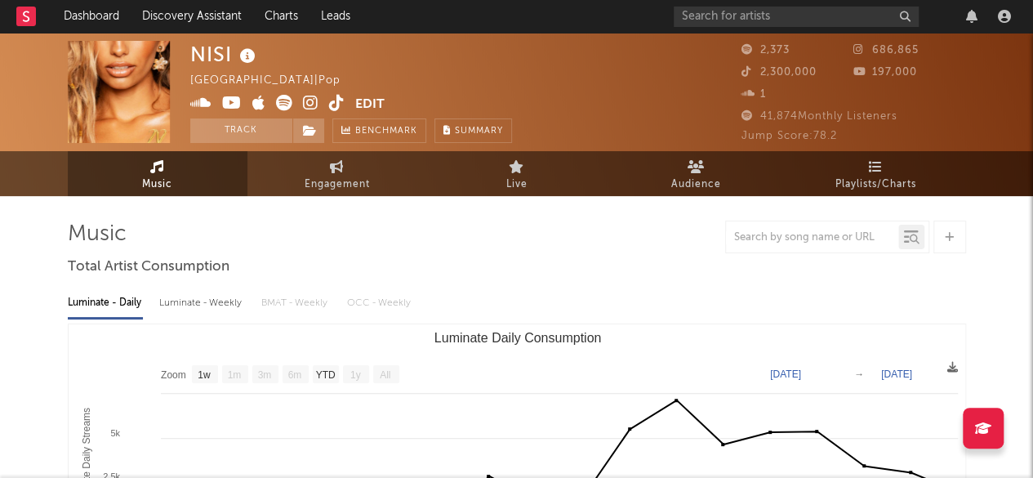
click at [365, 95] on button "Edit" at bounding box center [369, 105] width 29 height 20
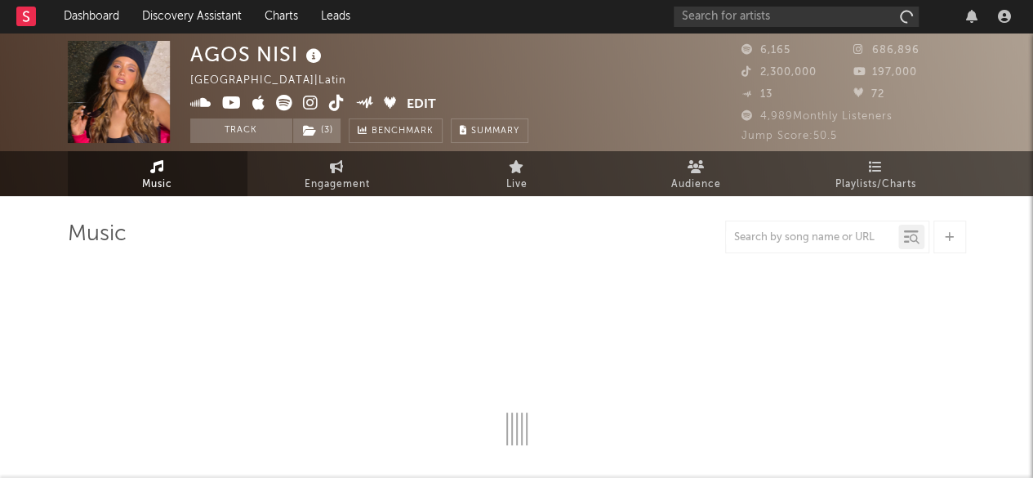
select select "6m"
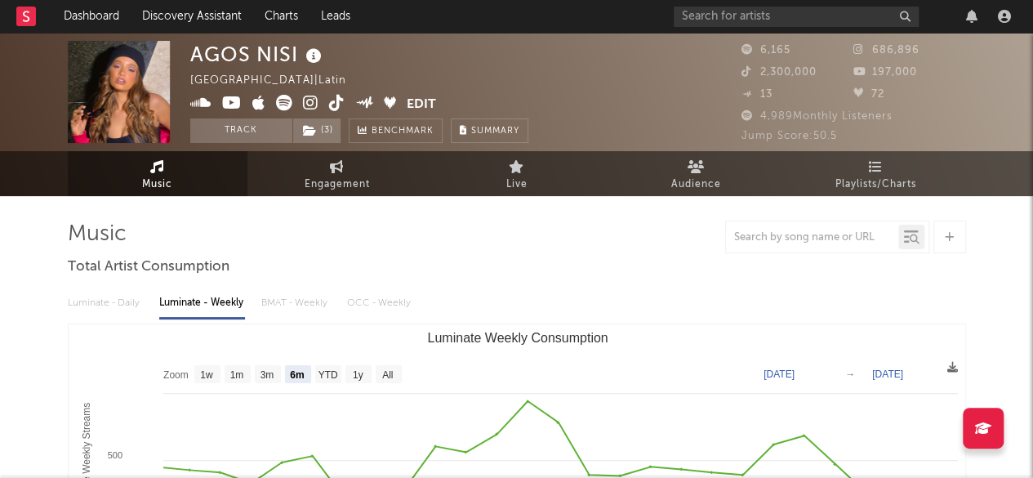
click at [415, 103] on button "Edit" at bounding box center [421, 105] width 29 height 20
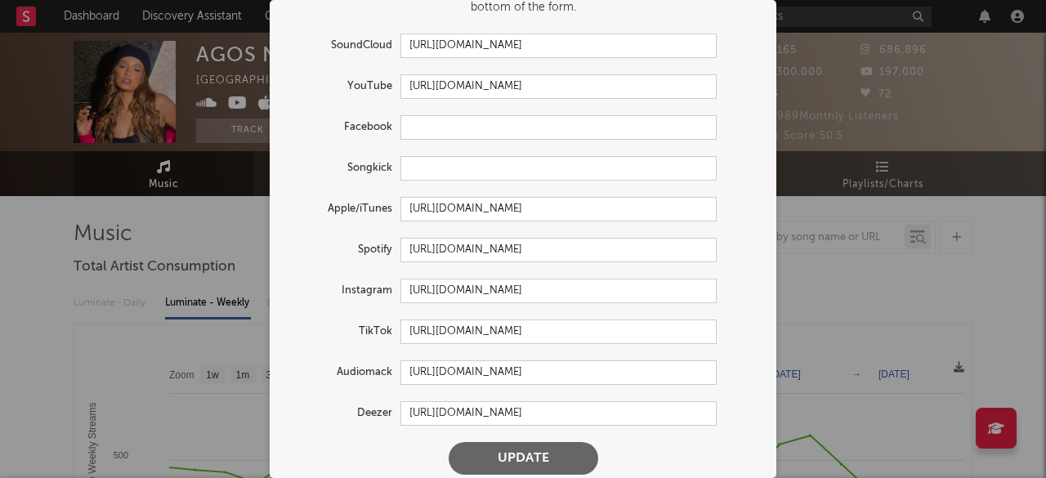
scroll to position [75, 0]
click at [573, 297] on input "https://www.instagram.com/nisi_/" at bounding box center [558, 290] width 316 height 25
click at [553, 449] on button "Update" at bounding box center [524, 457] width 150 height 33
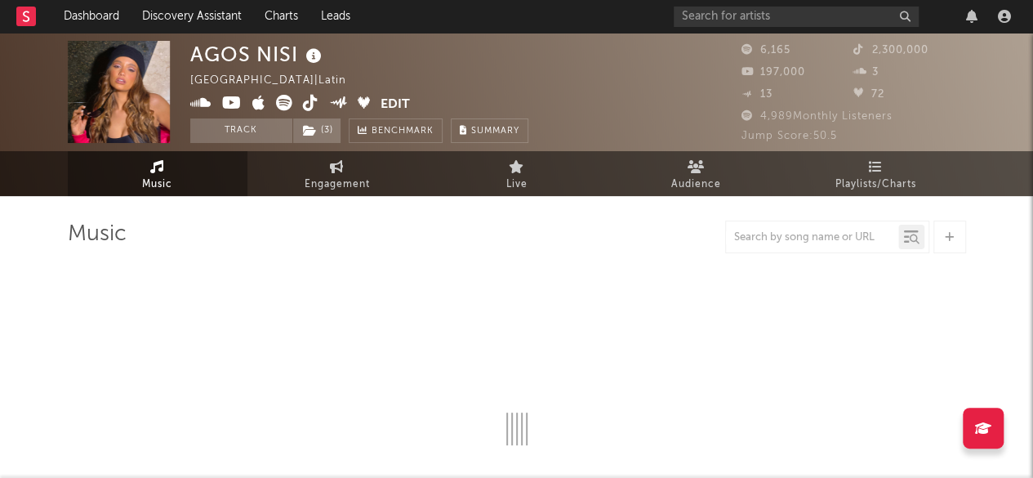
select select "6m"
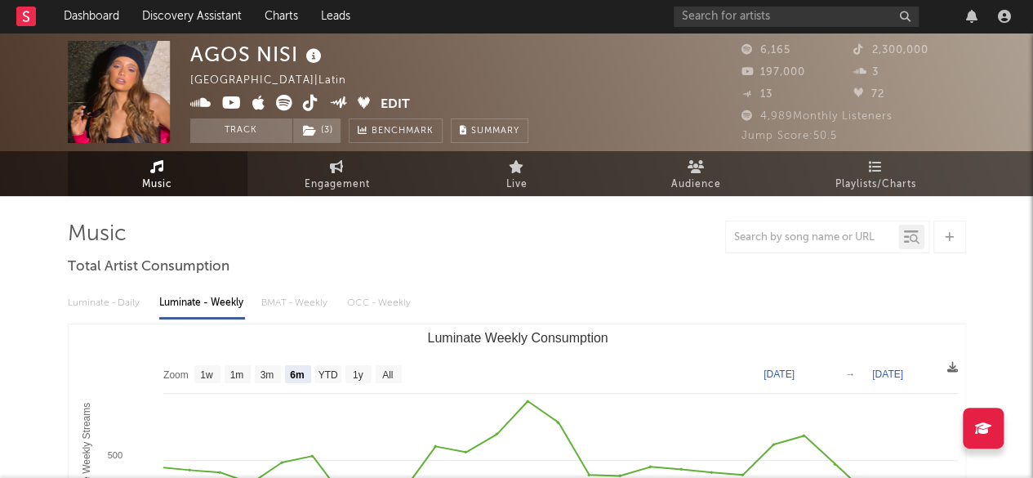
click at [310, 100] on icon at bounding box center [311, 103] width 16 height 16
click at [391, 97] on button "Edit" at bounding box center [395, 105] width 29 height 20
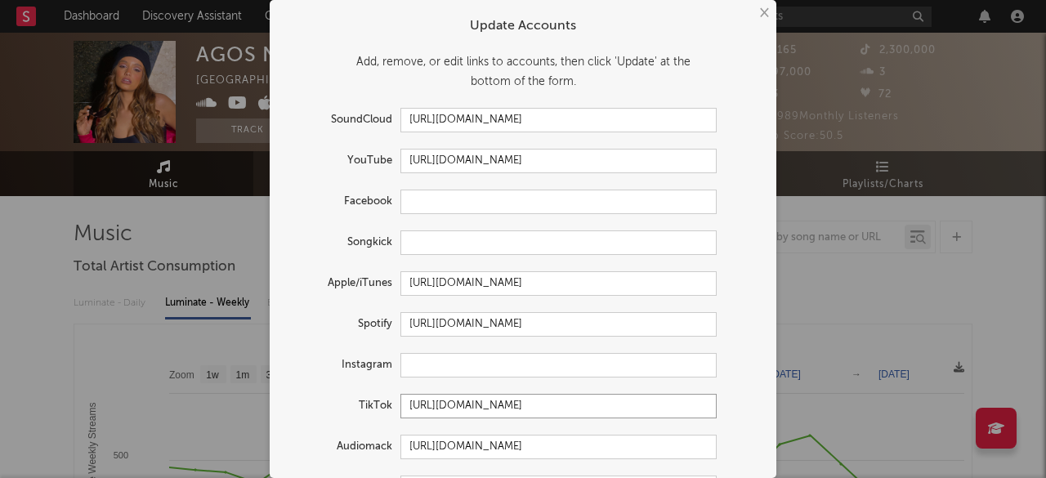
click at [530, 410] on input "https://www.tiktok.com/share/user/6771940411880817669" at bounding box center [558, 406] width 316 height 25
click at [719, 377] on div "Instagram" at bounding box center [523, 365] width 474 height 25
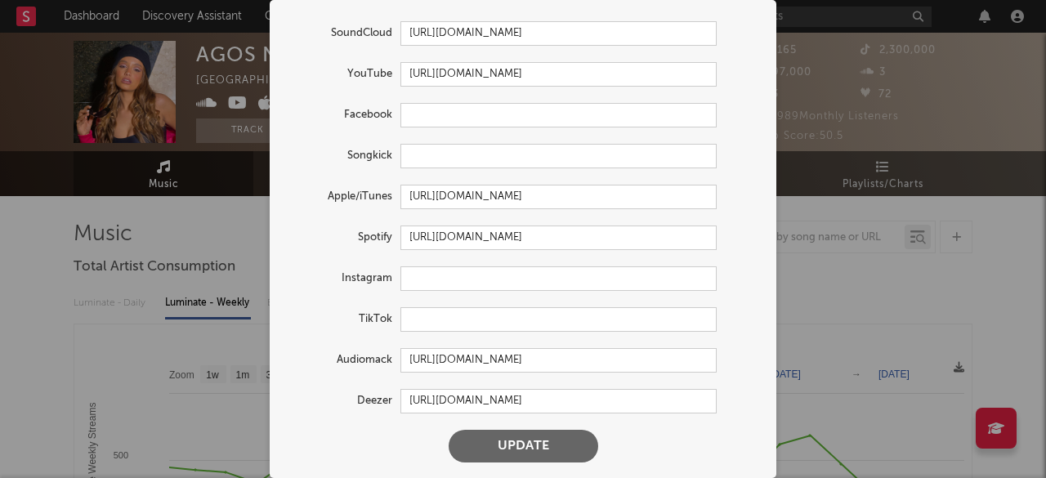
click at [521, 435] on button "Update" at bounding box center [524, 446] width 150 height 33
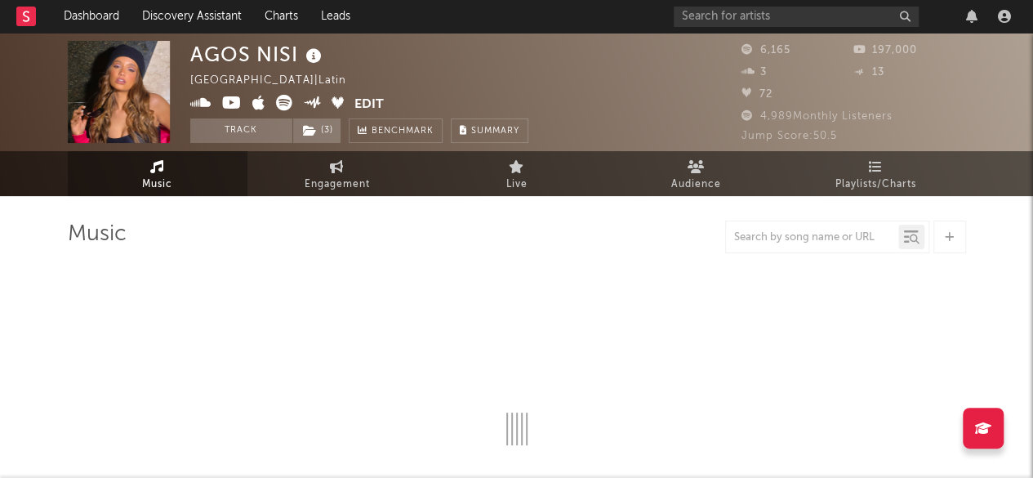
select select "6m"
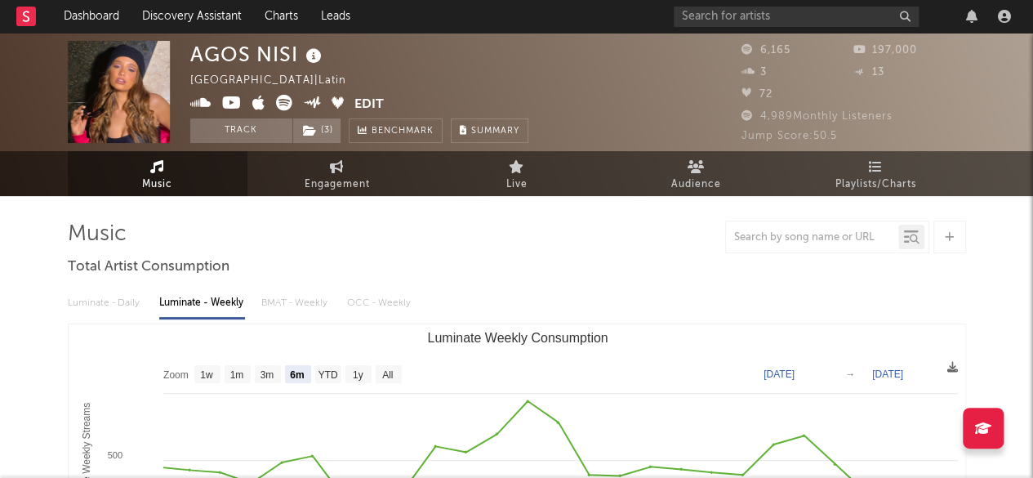
click at [229, 102] on icon at bounding box center [232, 103] width 20 height 16
click at [369, 107] on button "Edit" at bounding box center [369, 105] width 29 height 20
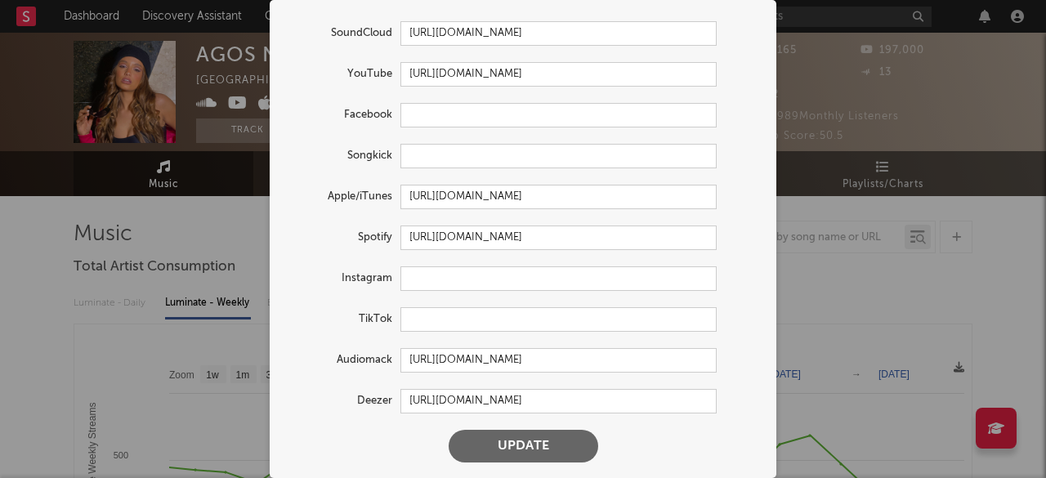
scroll to position [0, 0]
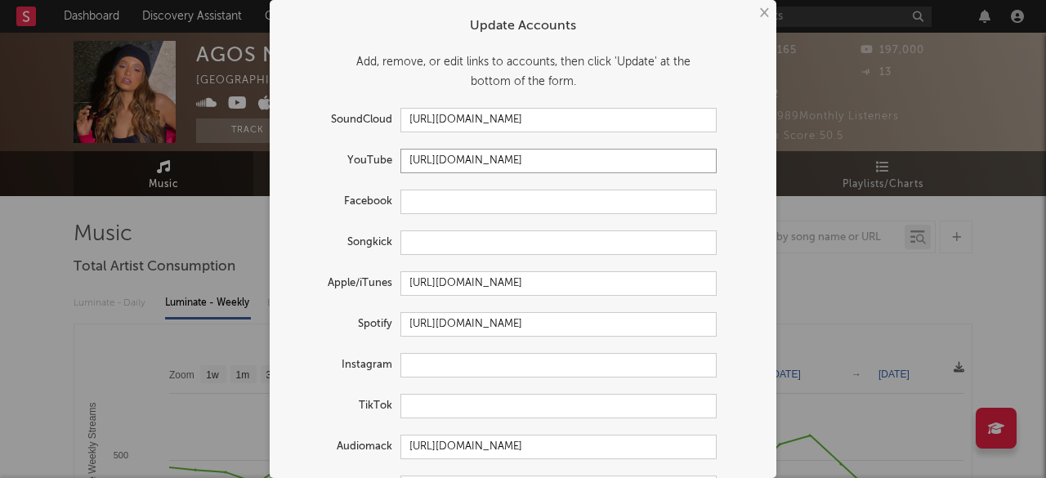
click at [596, 170] on input "https://youtube.com/@agosnisi" at bounding box center [558, 161] width 316 height 25
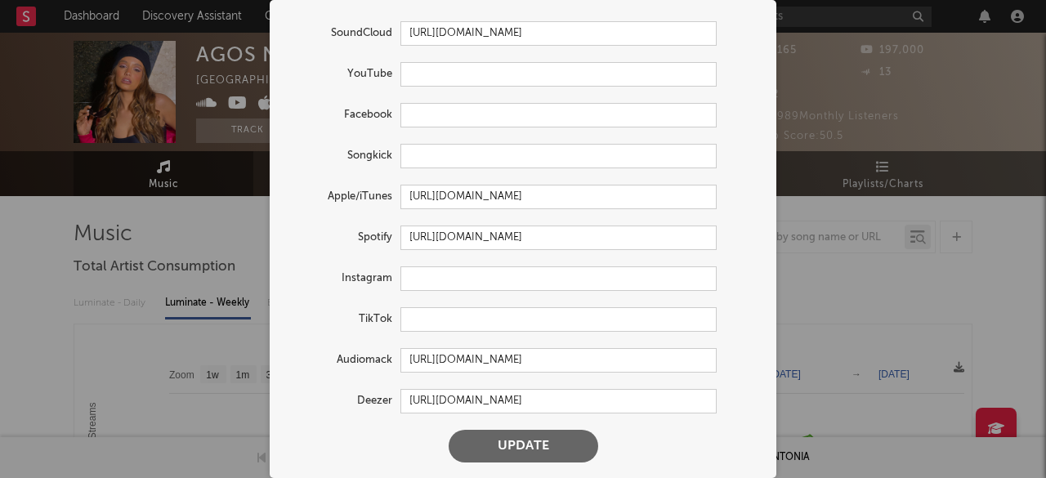
click at [500, 444] on button "Update" at bounding box center [524, 446] width 150 height 33
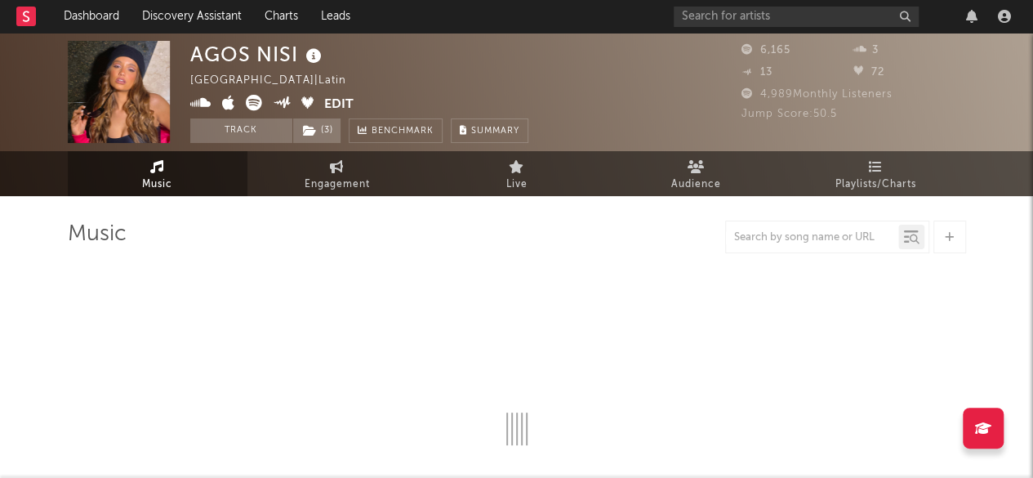
select select "6m"
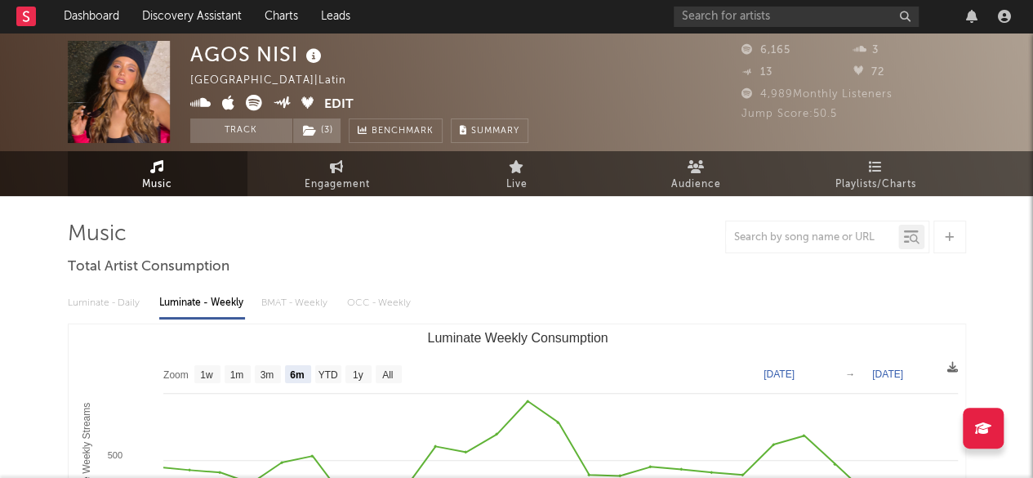
click at [337, 100] on button "Edit" at bounding box center [338, 105] width 29 height 20
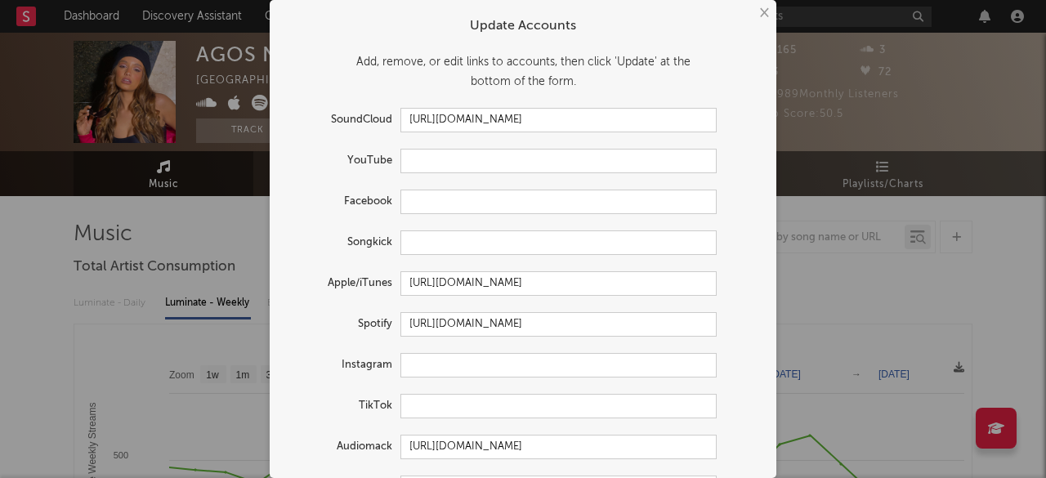
scroll to position [71, 0]
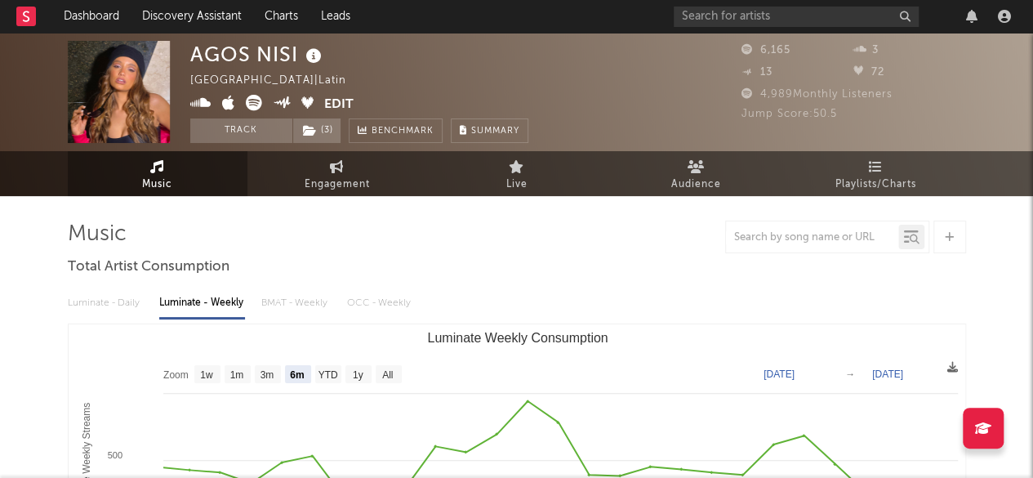
click at [230, 102] on icon at bounding box center [228, 103] width 13 height 16
click at [203, 100] on icon at bounding box center [200, 103] width 21 height 16
click at [337, 106] on button "Edit" at bounding box center [338, 105] width 29 height 20
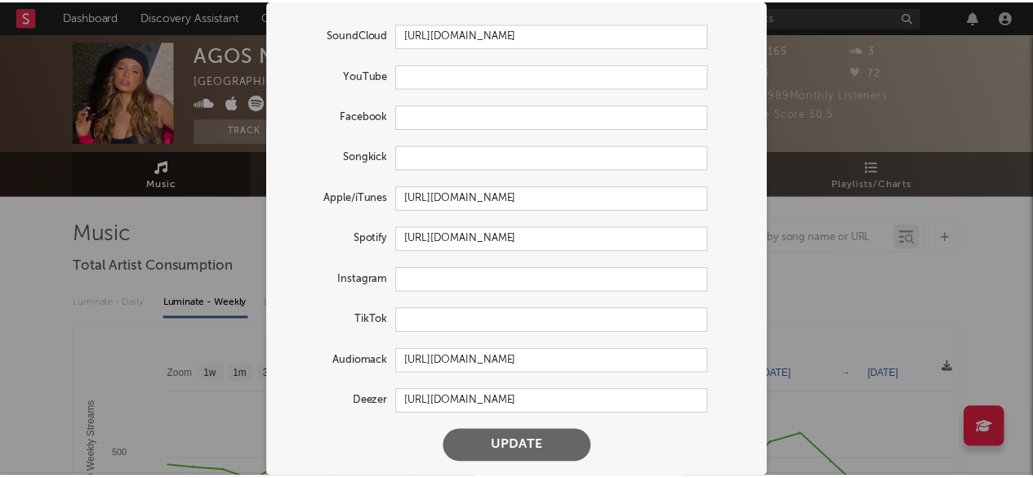
scroll to position [87, 0]
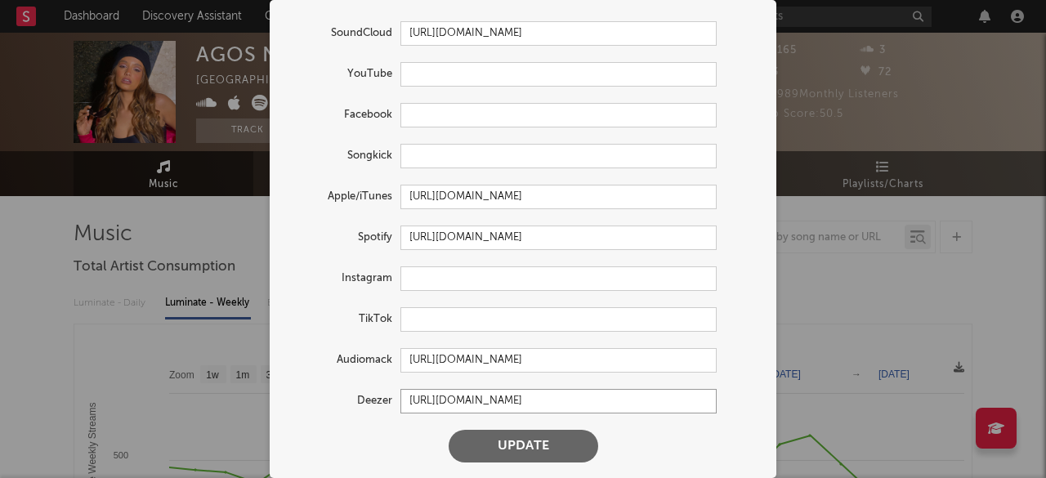
click at [632, 404] on input "https://www.deezer.com/en/artist/88298362" at bounding box center [558, 401] width 316 height 25
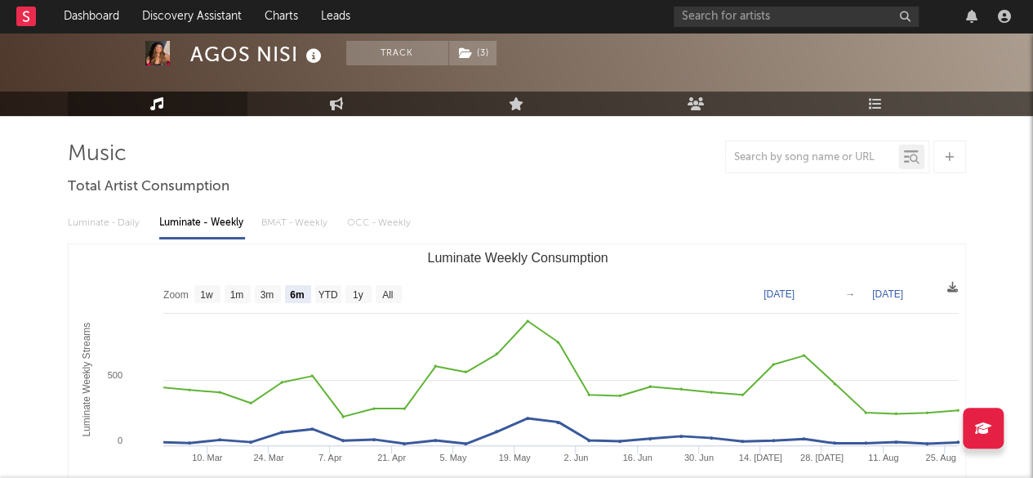
scroll to position [79, 0]
